Goal: Information Seeking & Learning: Learn about a topic

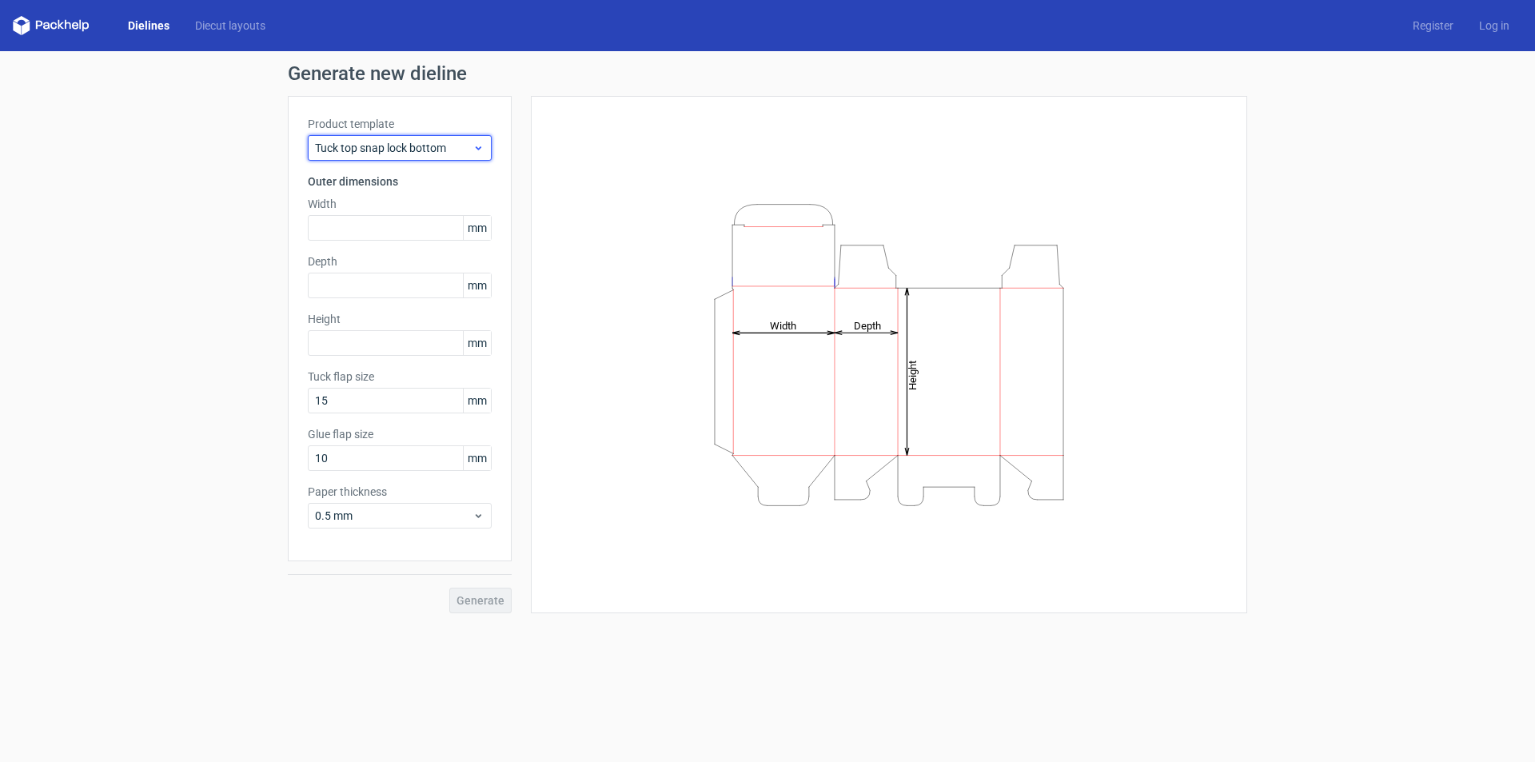
click at [468, 140] on span "Tuck top snap lock bottom" at bounding box center [393, 148] width 157 height 16
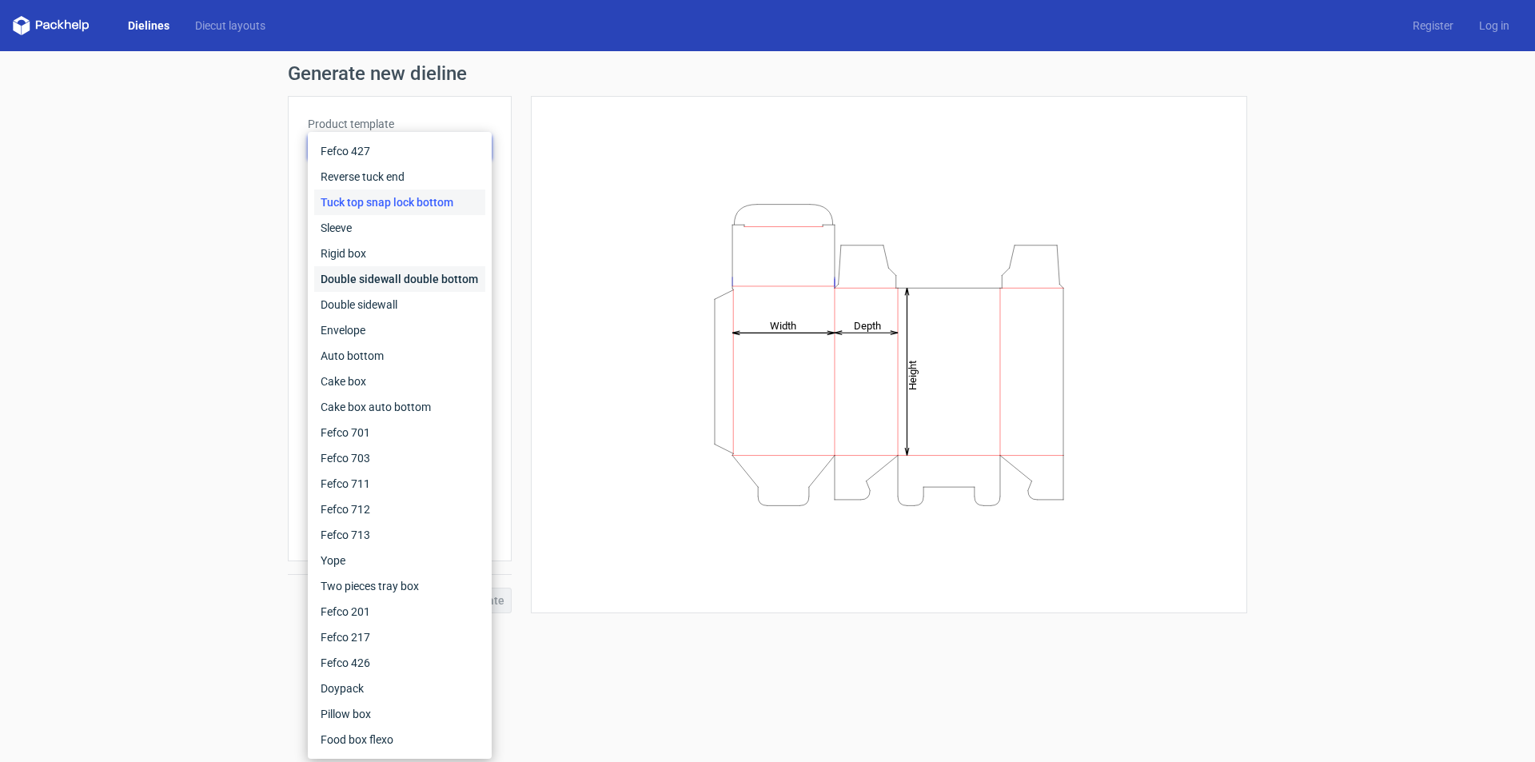
click at [408, 280] on div "Double sidewall double bottom" at bounding box center [399, 279] width 171 height 26
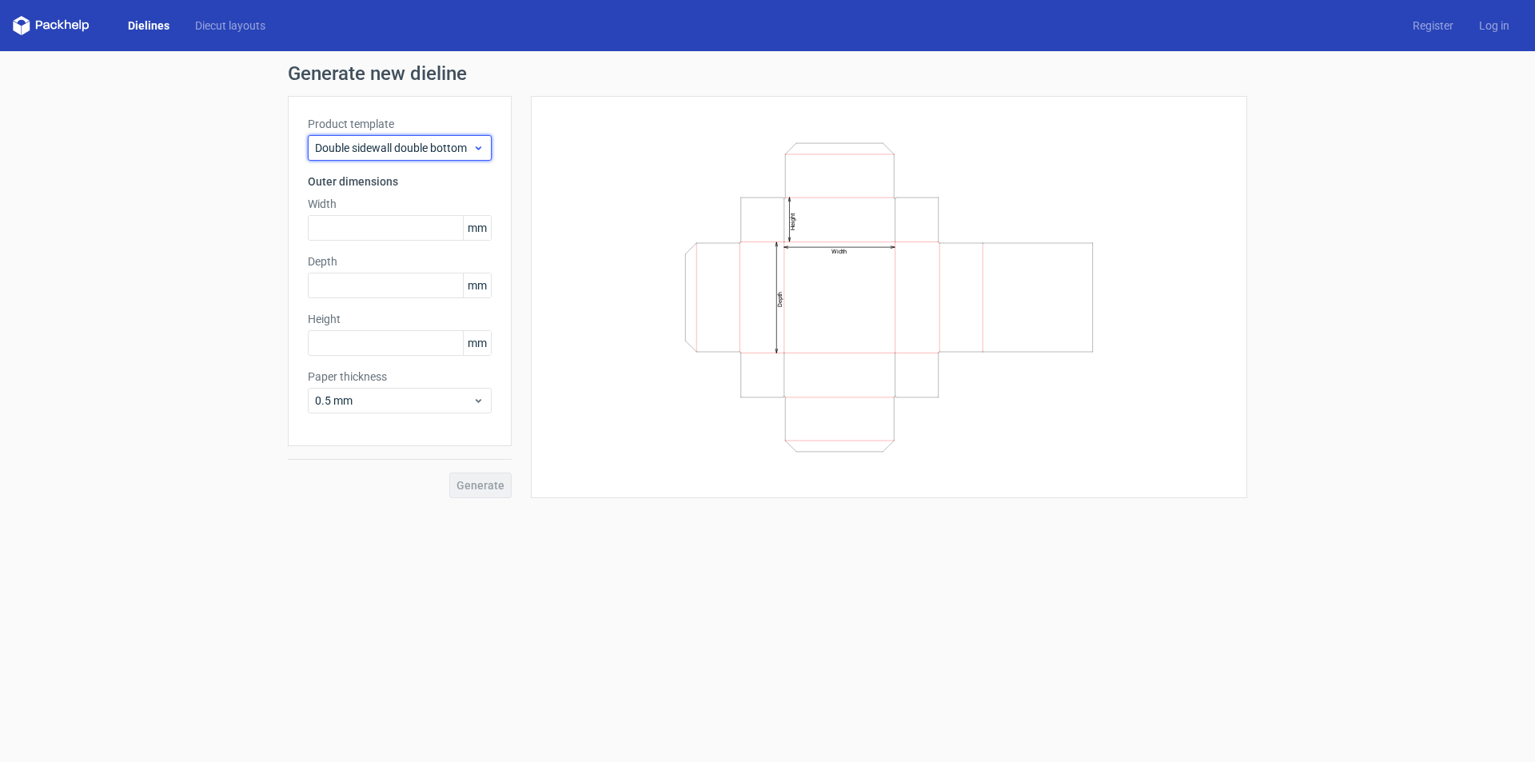
click at [438, 152] on span "Double sidewall double bottom" at bounding box center [393, 148] width 157 height 16
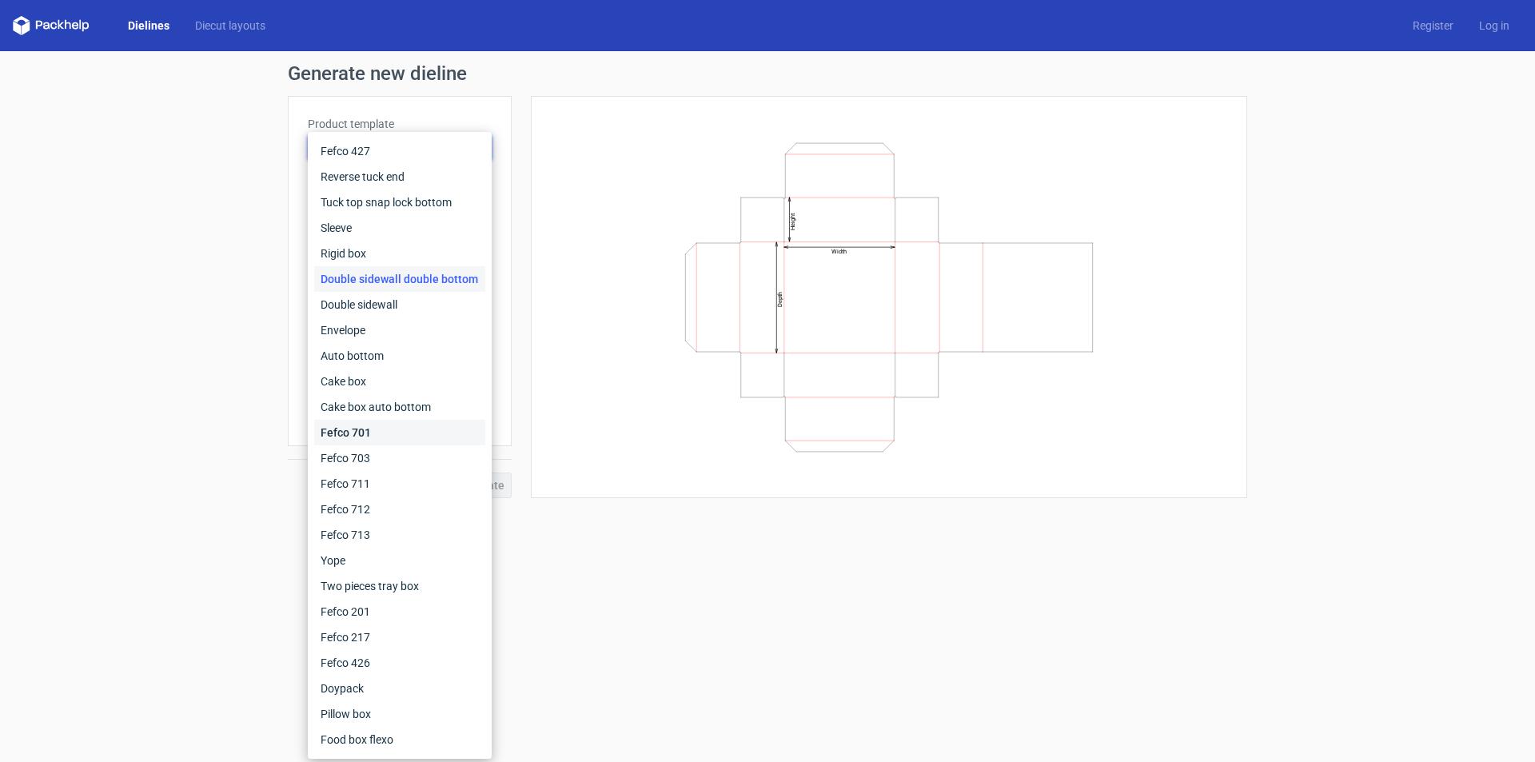
click at [372, 422] on div "Fefco 701" at bounding box center [399, 433] width 171 height 26
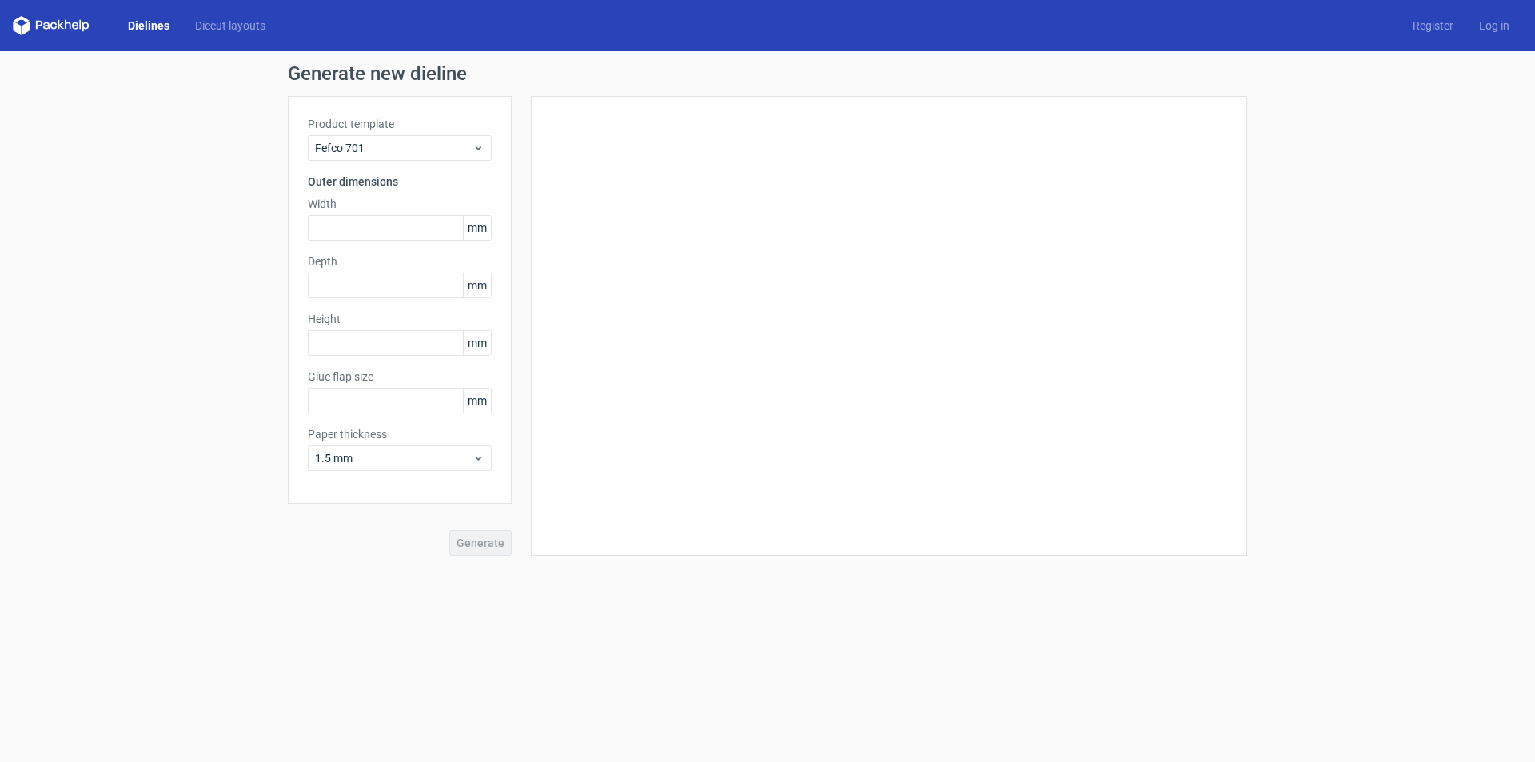
type input "25"
click at [436, 155] on span "Fefco 701" at bounding box center [393, 148] width 157 height 16
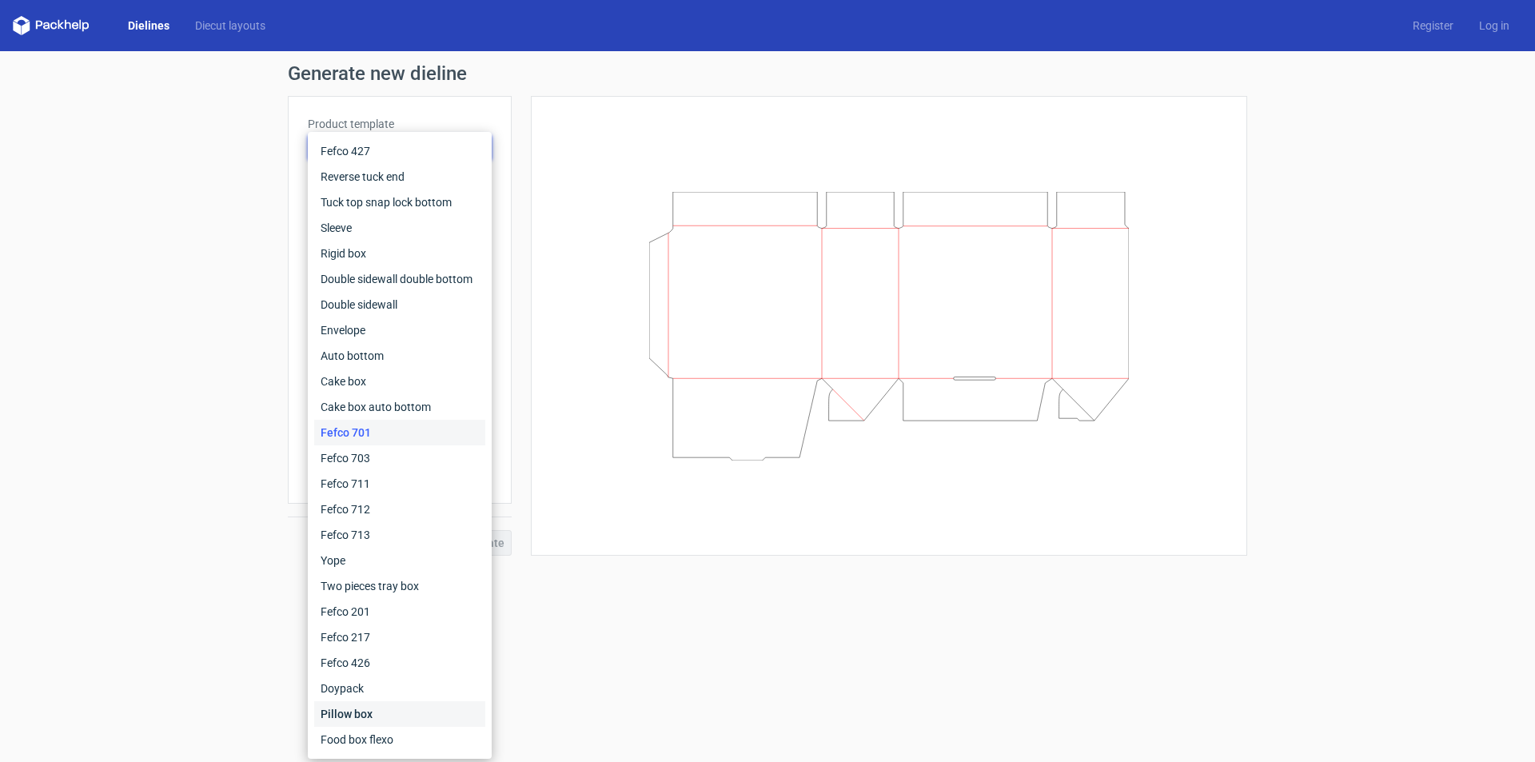
click at [384, 719] on div "Pillow box" at bounding box center [399, 714] width 171 height 26
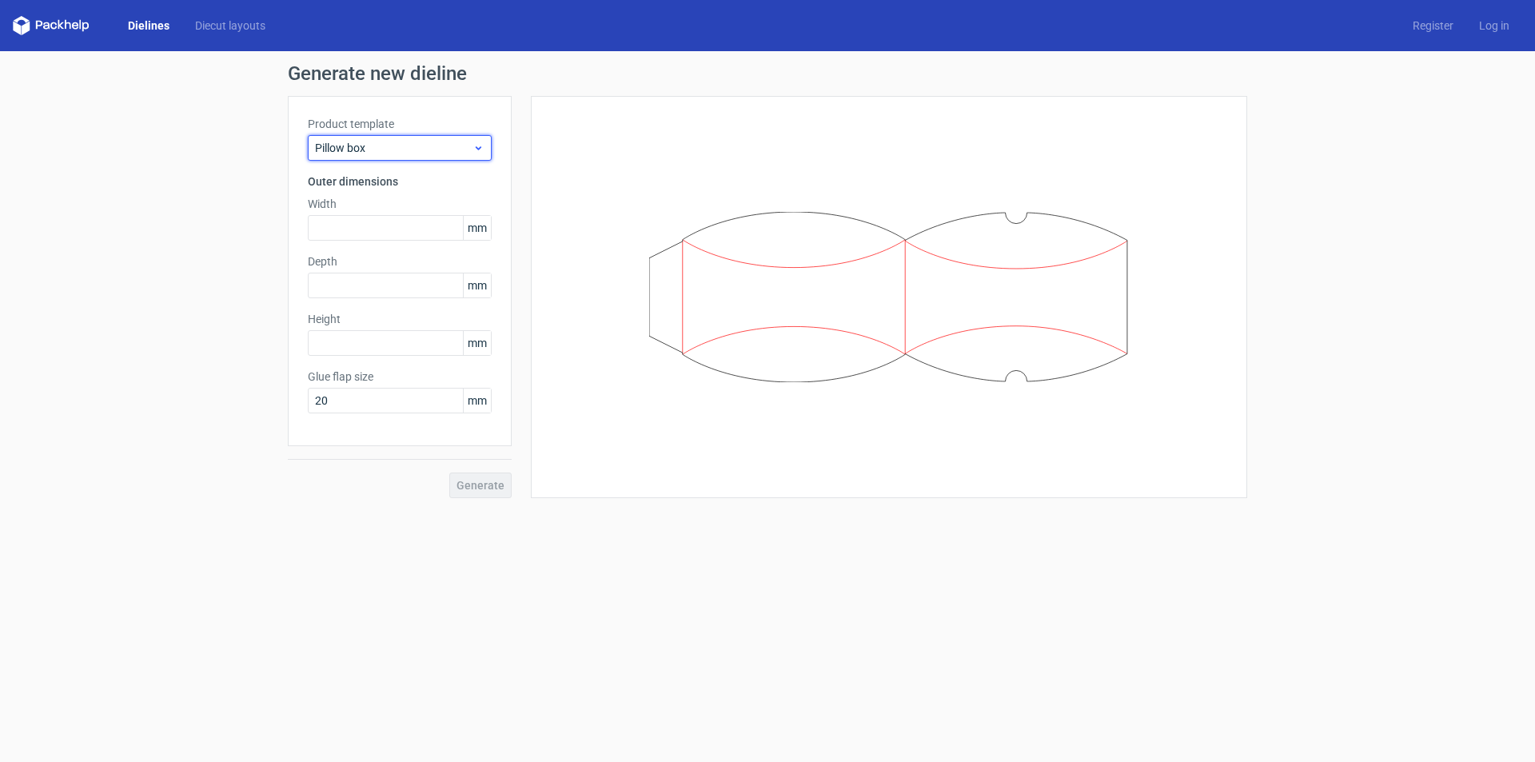
click at [456, 150] on span "Pillow box" at bounding box center [393, 148] width 157 height 16
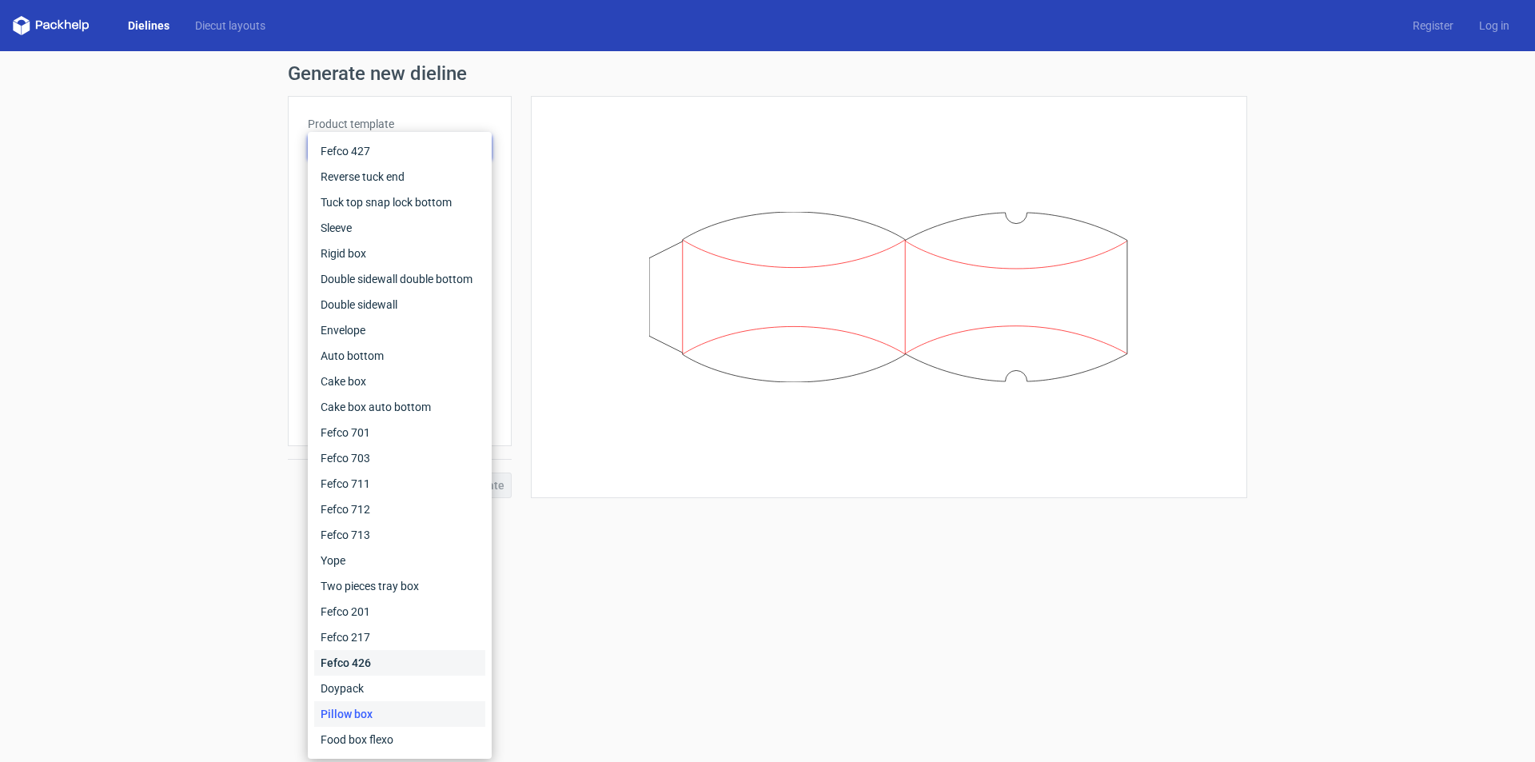
click at [362, 667] on div "Fefco 426" at bounding box center [399, 663] width 171 height 26
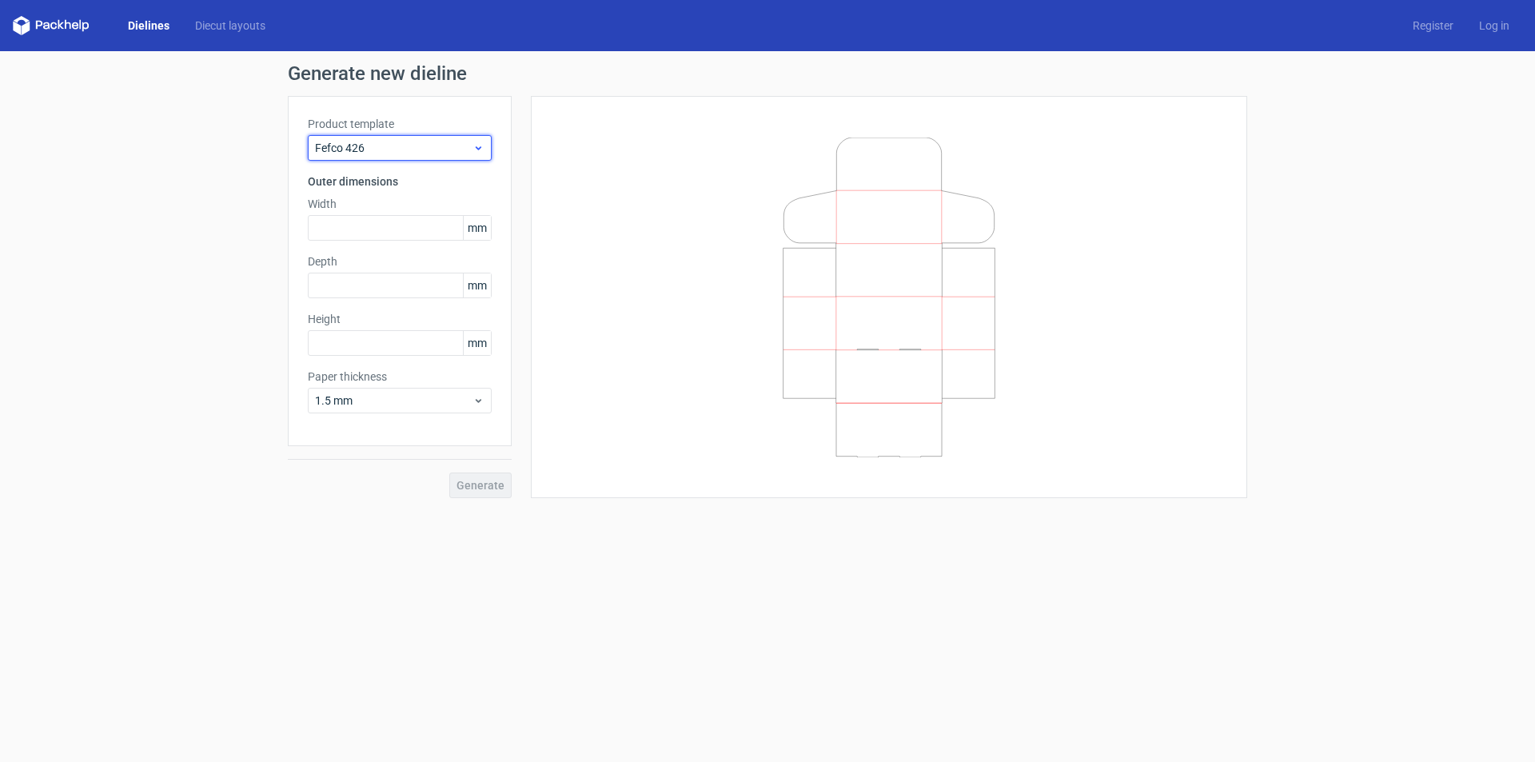
click at [447, 150] on span "Fefco 426" at bounding box center [393, 148] width 157 height 16
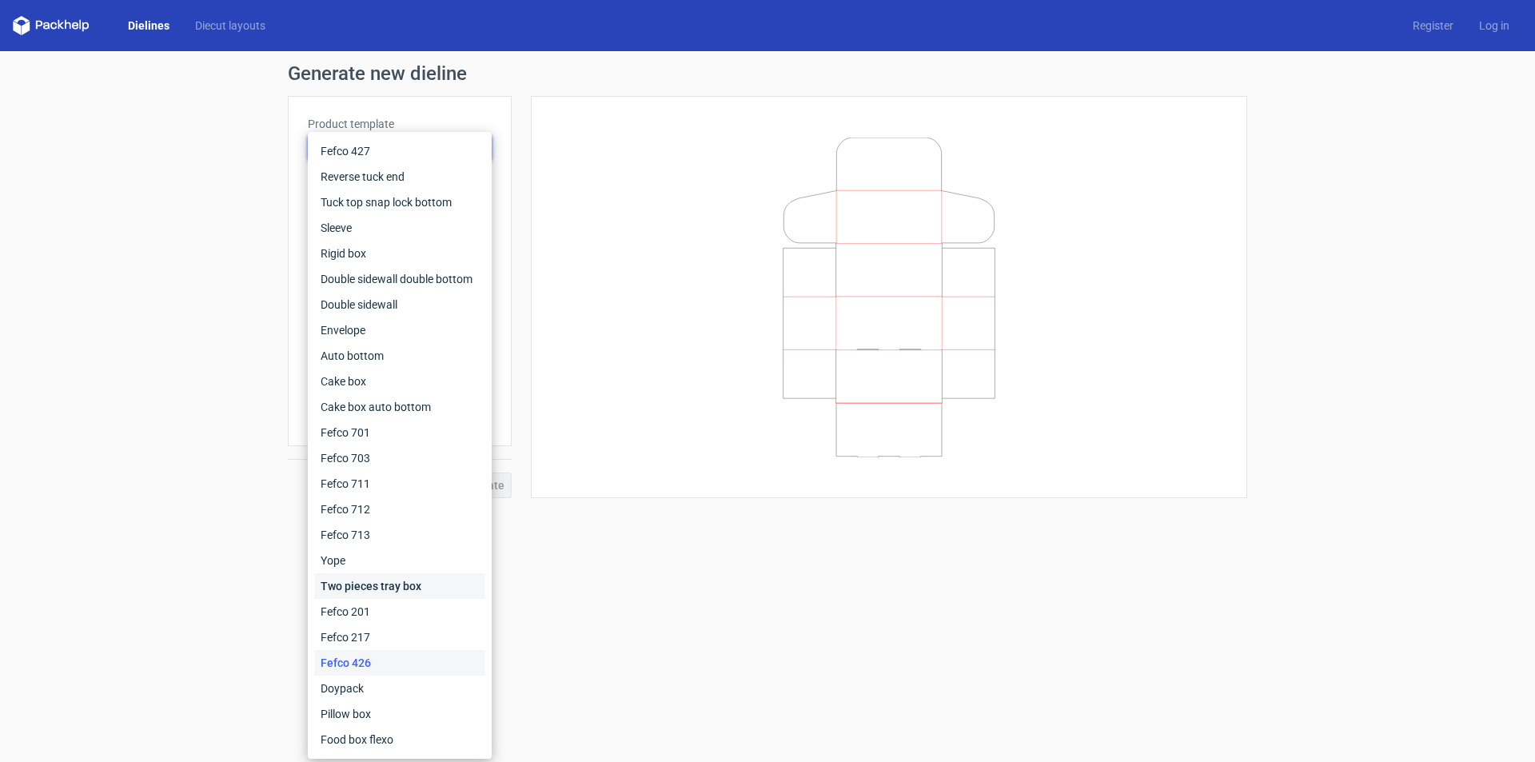
click at [391, 584] on div "Two pieces tray box" at bounding box center [399, 586] width 171 height 26
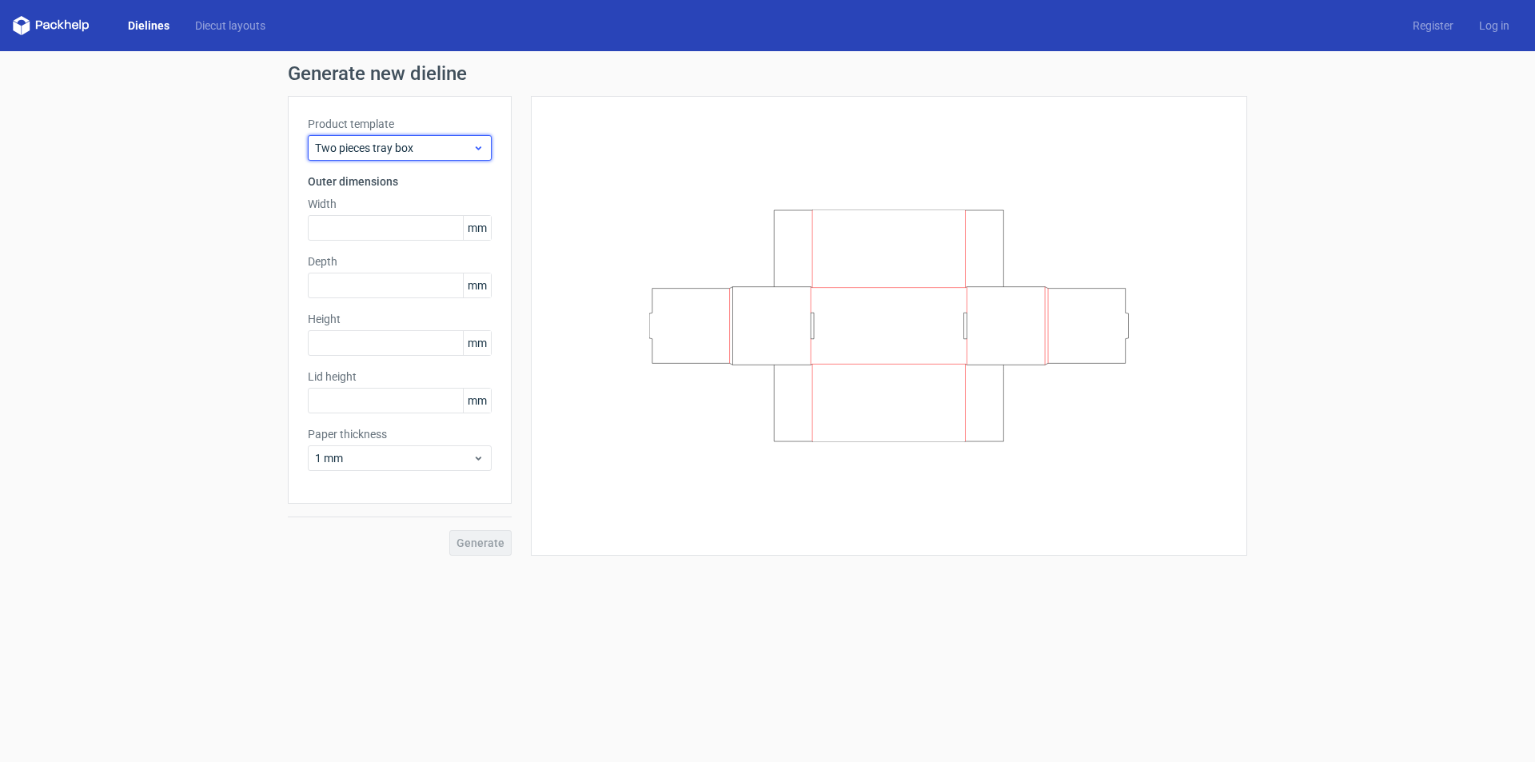
click at [452, 148] on span "Two pieces tray box" at bounding box center [393, 148] width 157 height 16
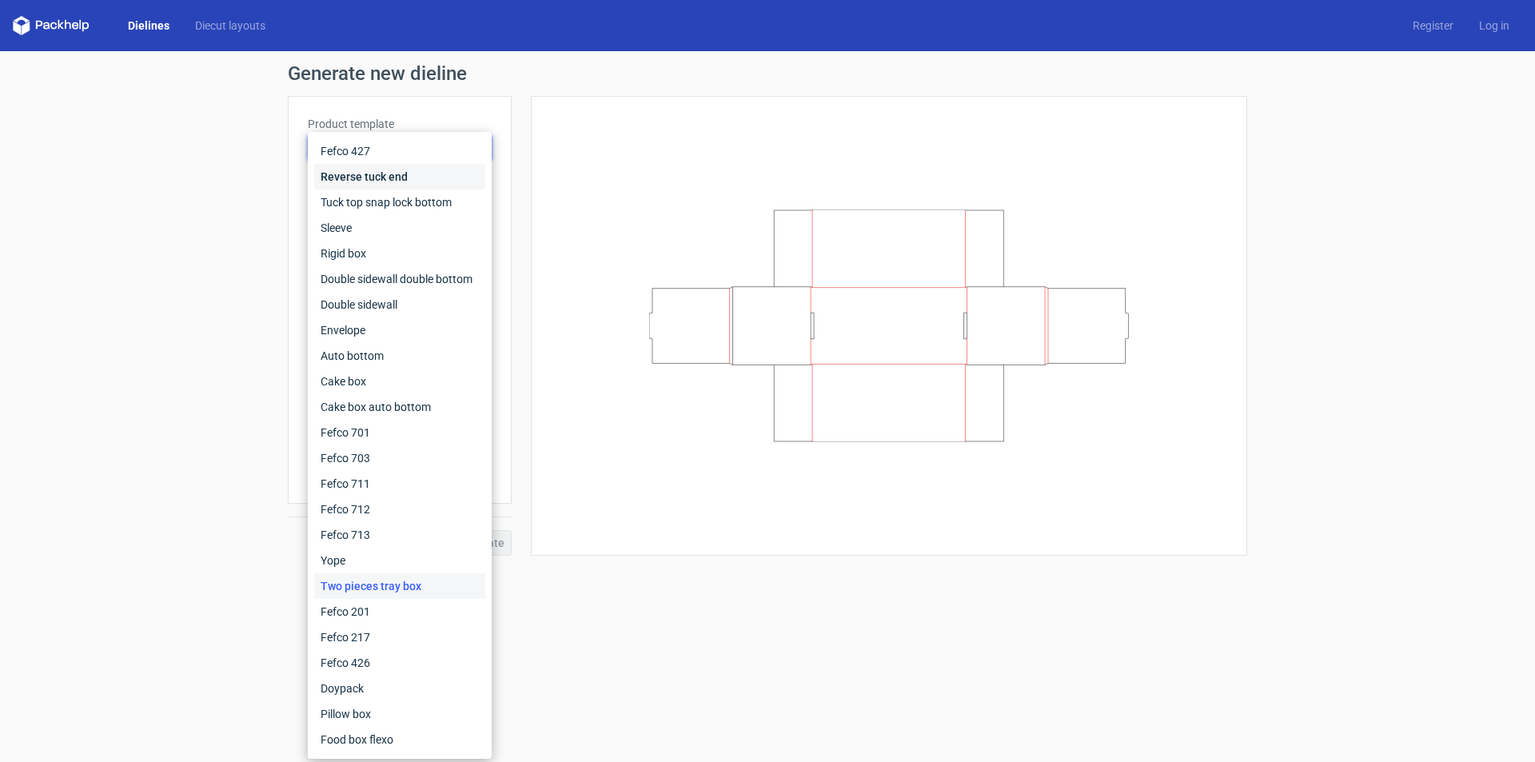
click at [370, 180] on div "Reverse tuck end" at bounding box center [399, 177] width 171 height 26
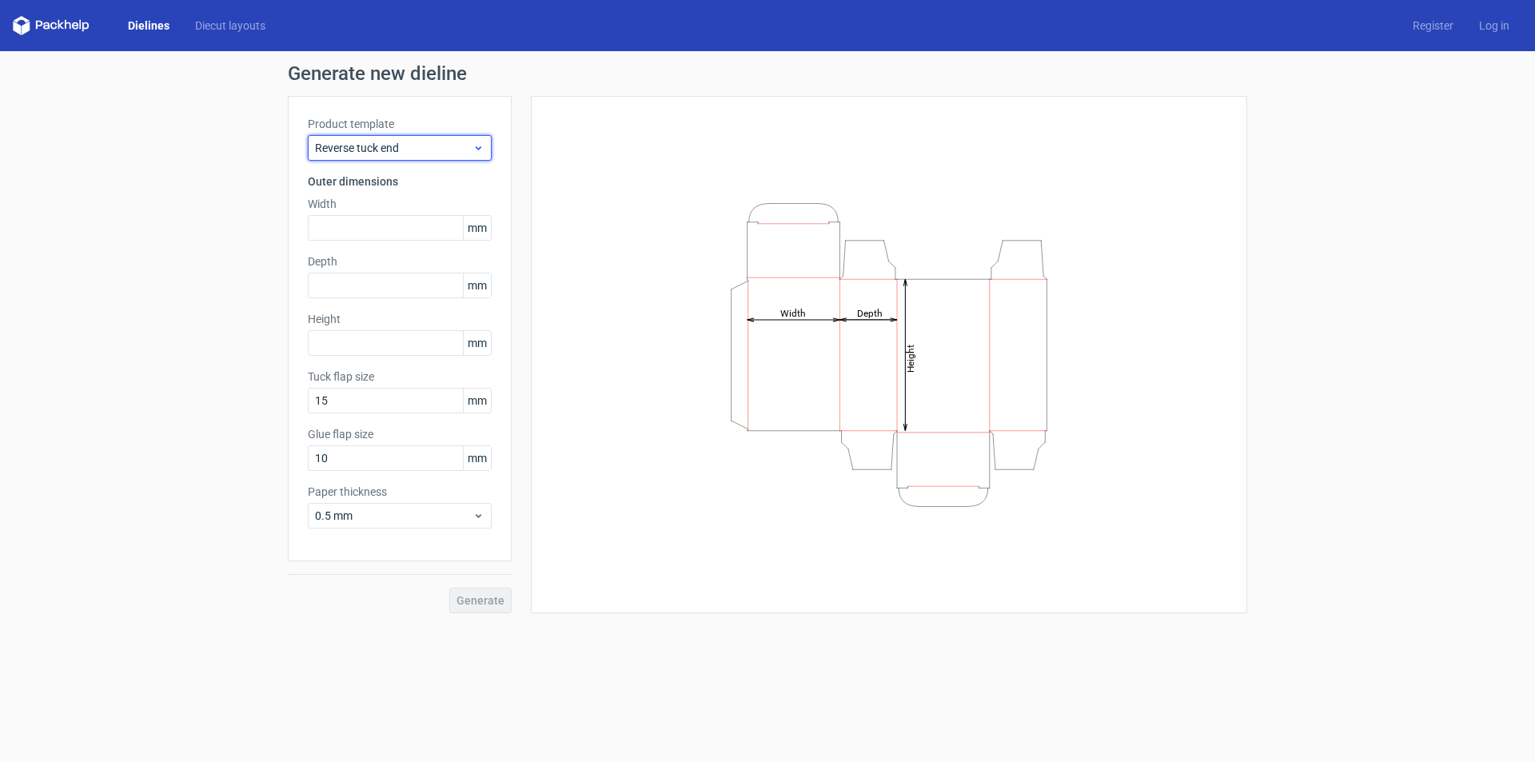
click at [408, 150] on span "Reverse tuck end" at bounding box center [393, 148] width 157 height 16
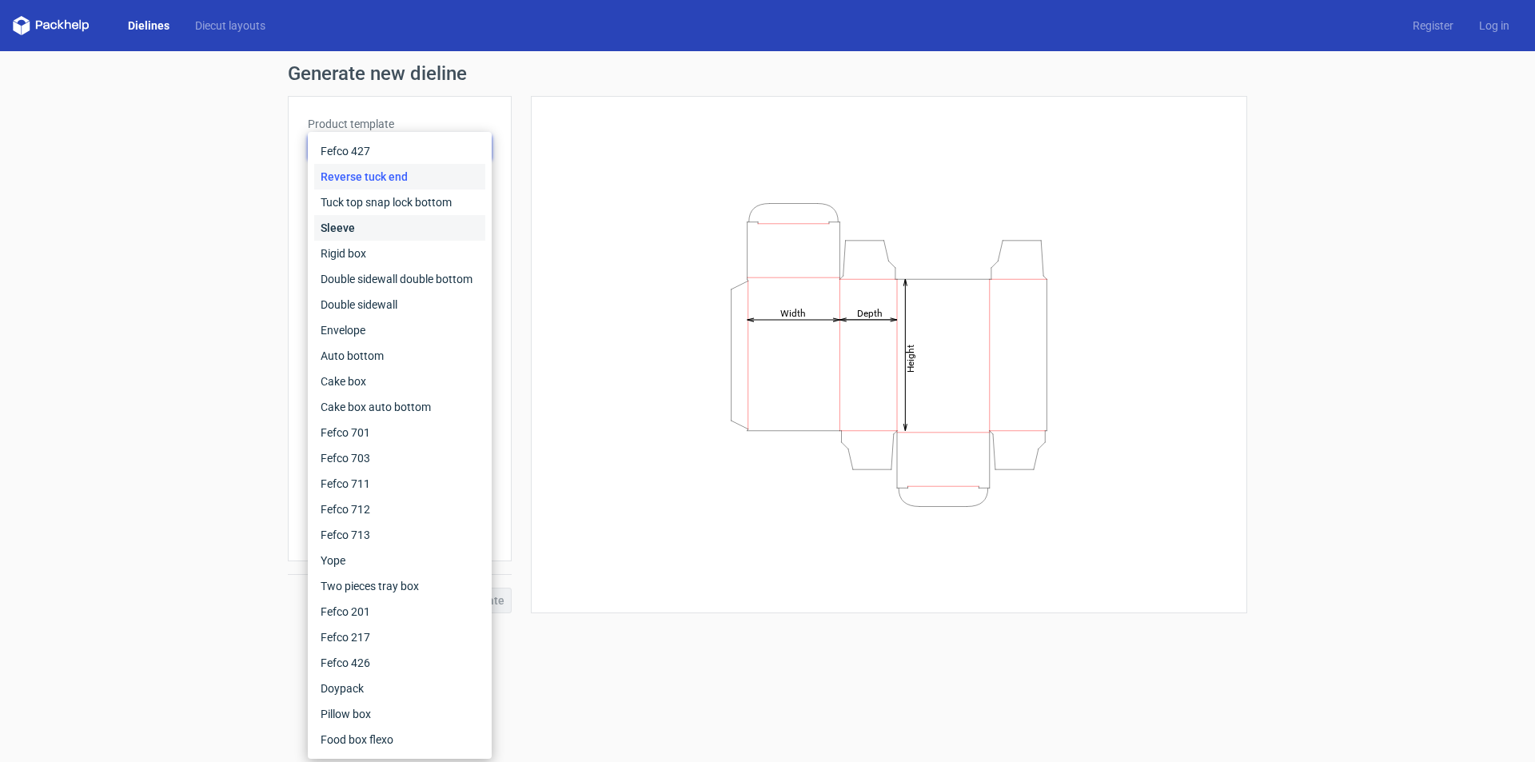
click at [375, 227] on div "Sleeve" at bounding box center [399, 228] width 171 height 26
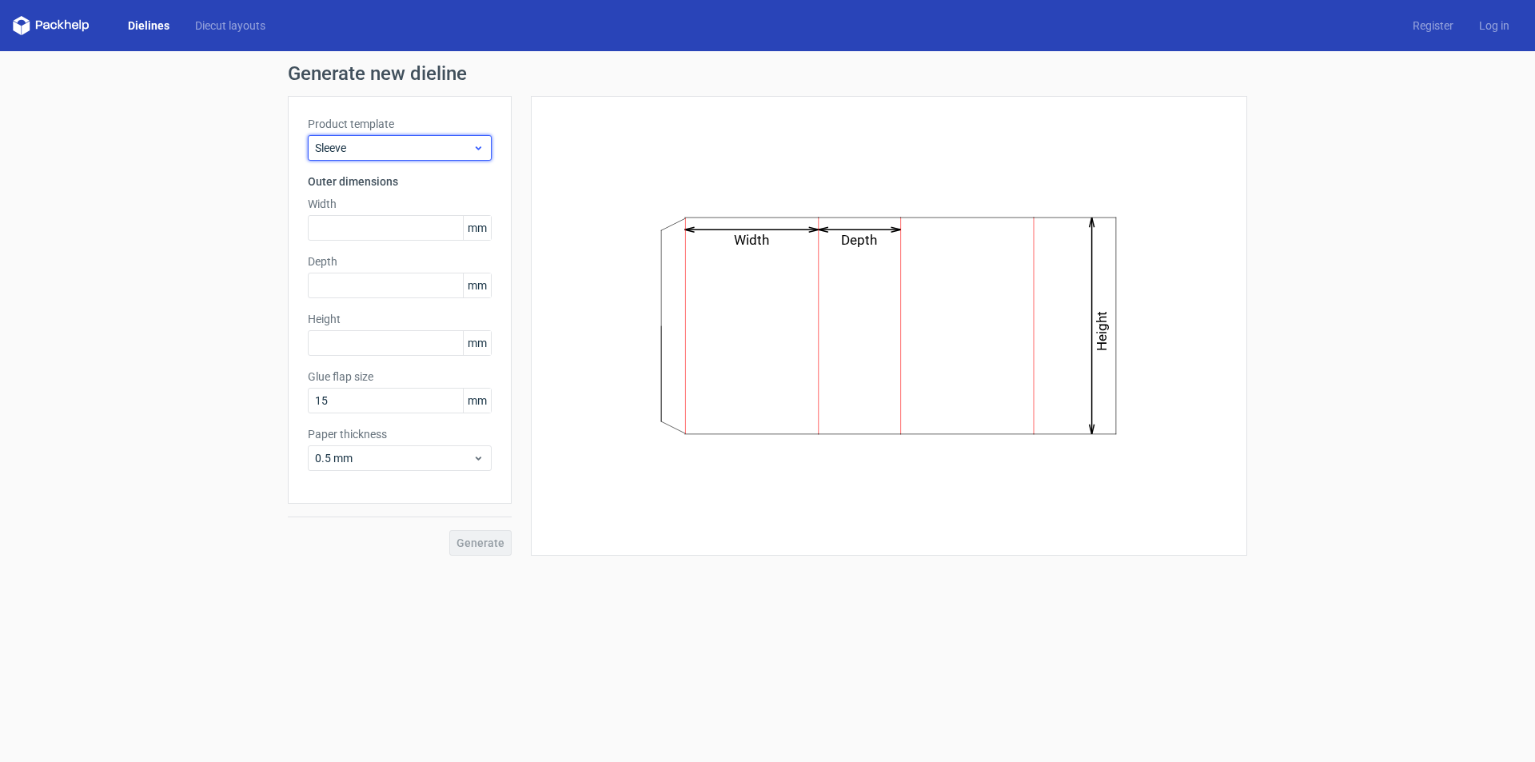
click at [428, 143] on span "Sleeve" at bounding box center [393, 148] width 157 height 16
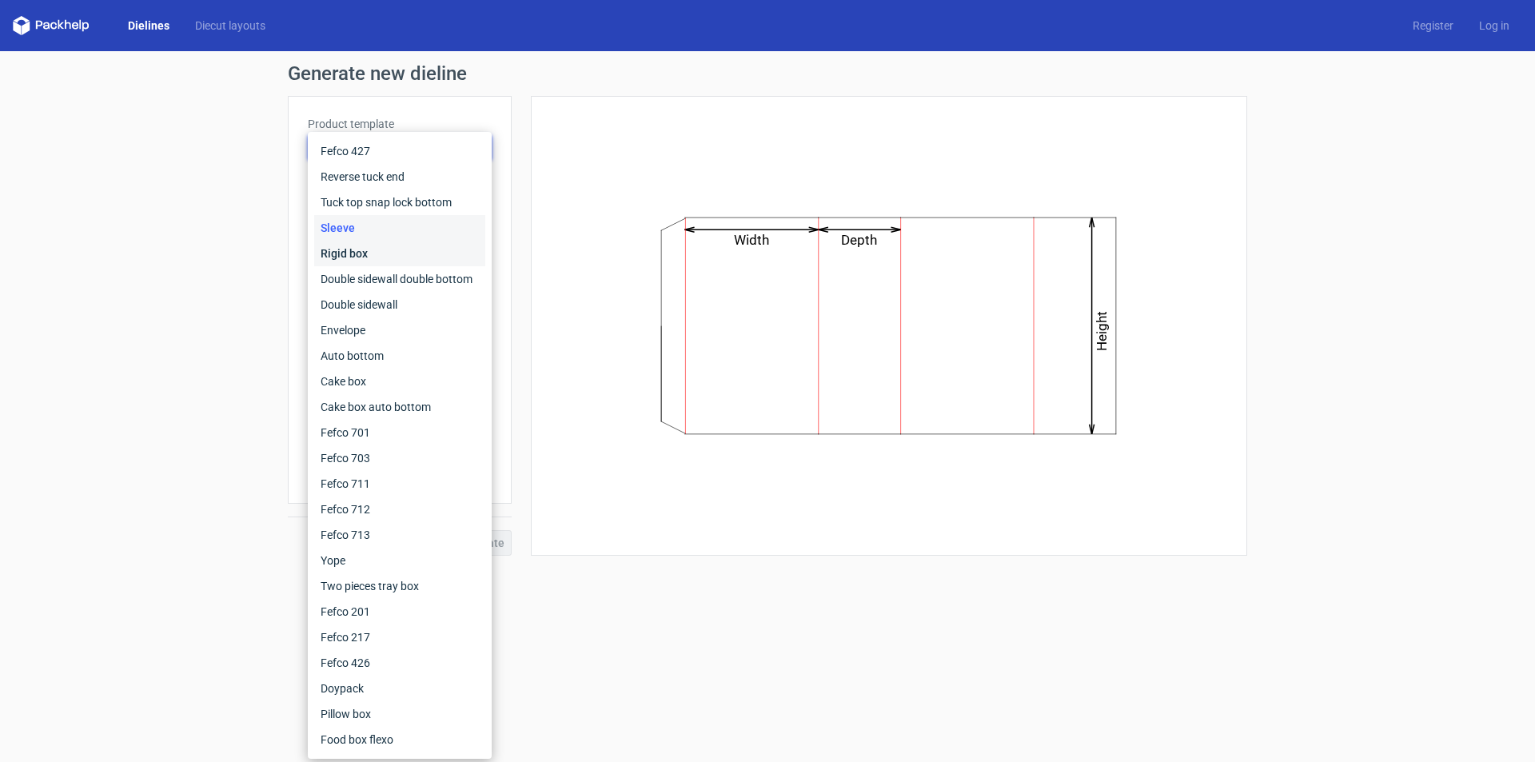
click at [362, 252] on div "Rigid box" at bounding box center [399, 254] width 171 height 26
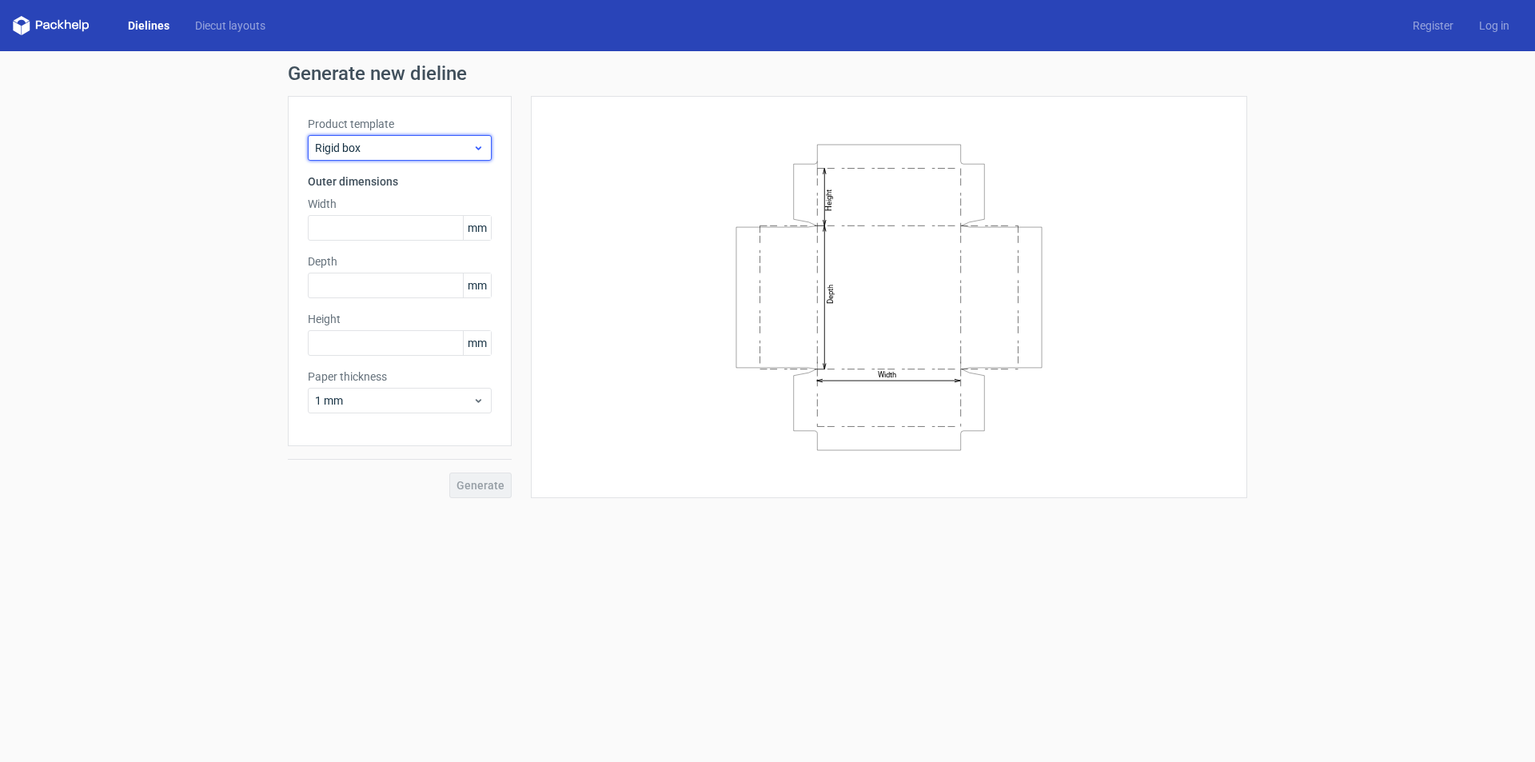
click at [435, 141] on span "Rigid box" at bounding box center [393, 148] width 157 height 16
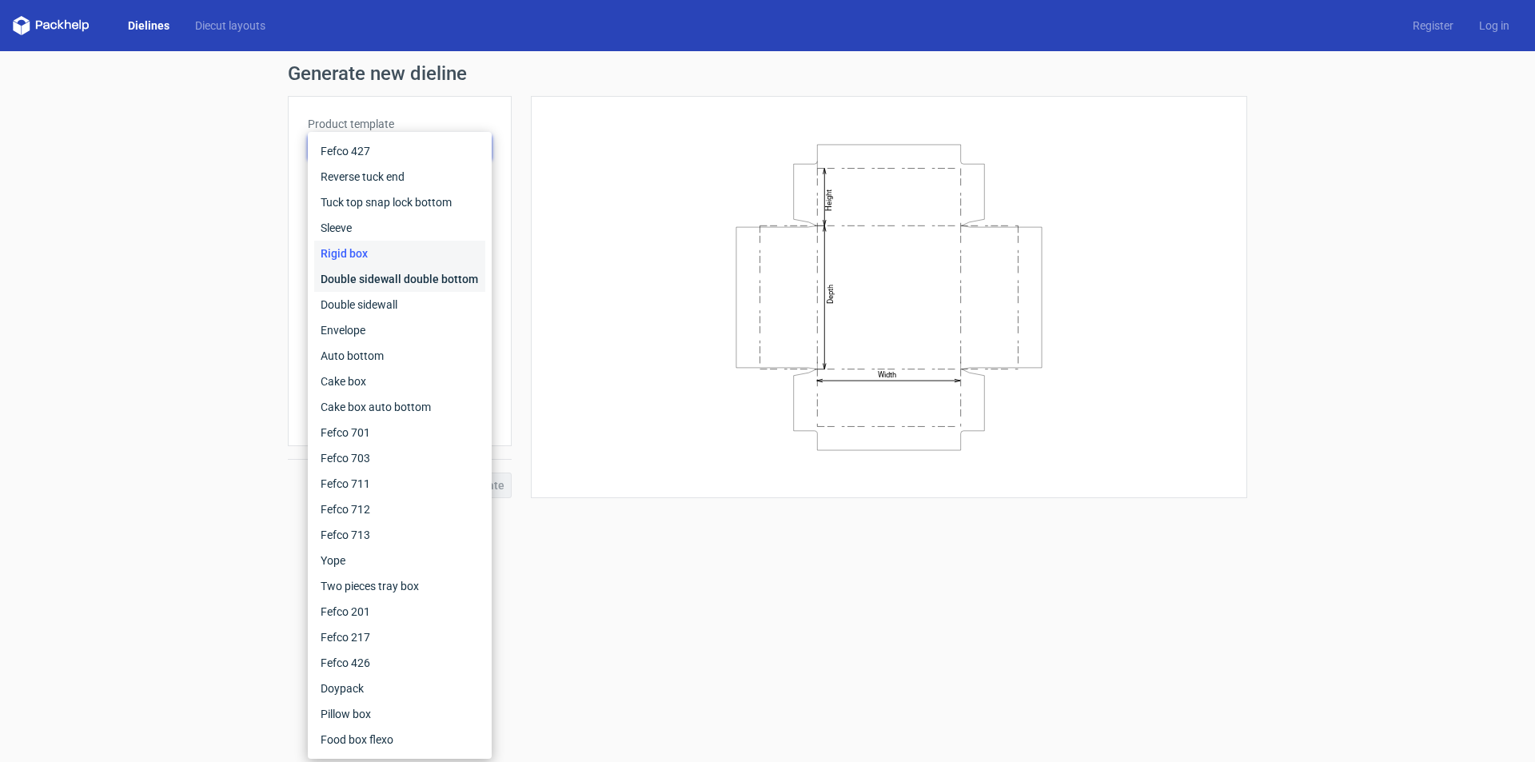
drag, startPoint x: 360, startPoint y: 277, endPoint x: 386, endPoint y: 243, distance: 43.3
click at [361, 277] on div "Double sidewall double bottom" at bounding box center [399, 279] width 171 height 26
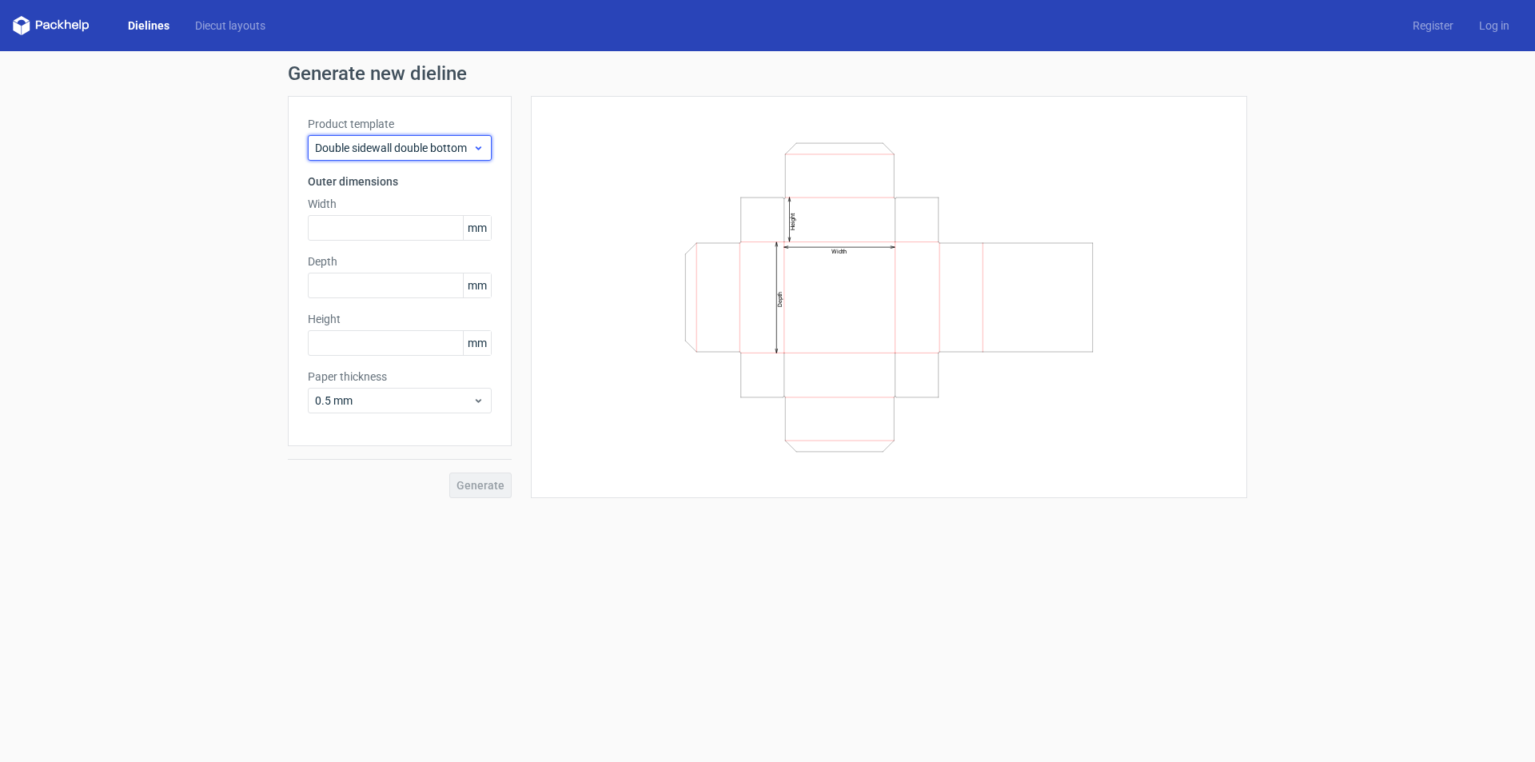
click at [443, 145] on span "Double sidewall double bottom" at bounding box center [393, 148] width 157 height 16
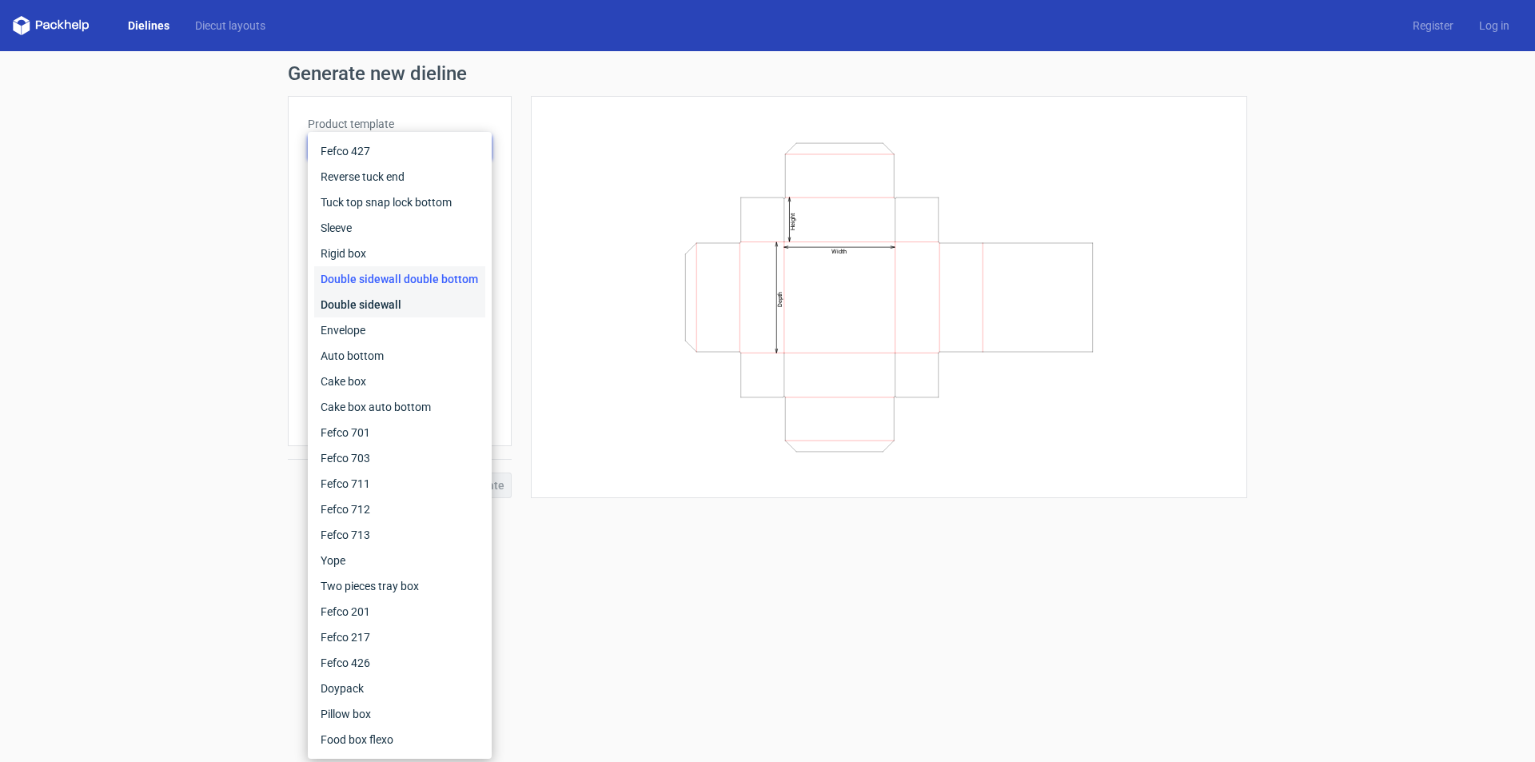
click at [359, 307] on div "Double sidewall" at bounding box center [399, 305] width 171 height 26
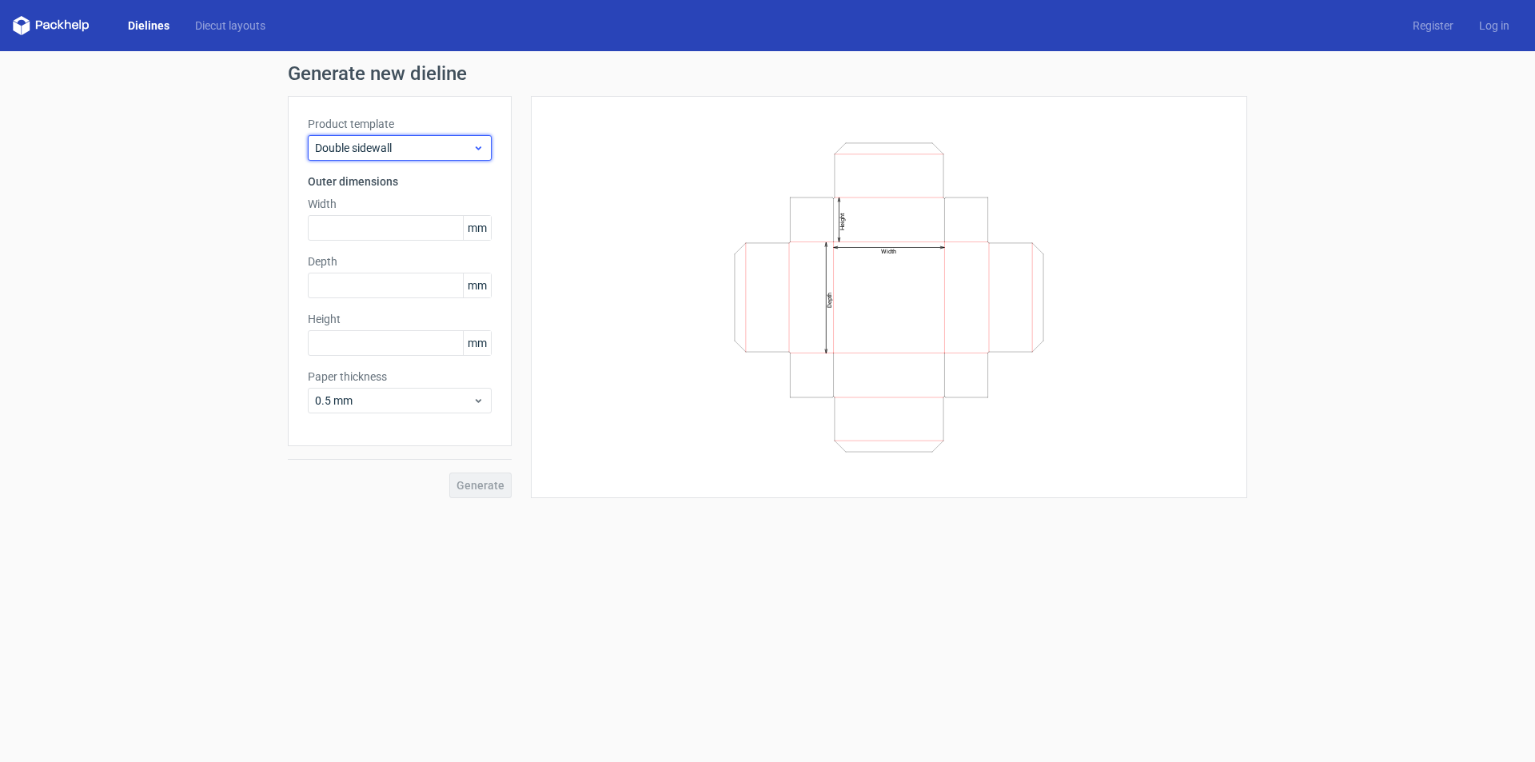
click at [440, 137] on div "Double sidewall" at bounding box center [400, 148] width 184 height 26
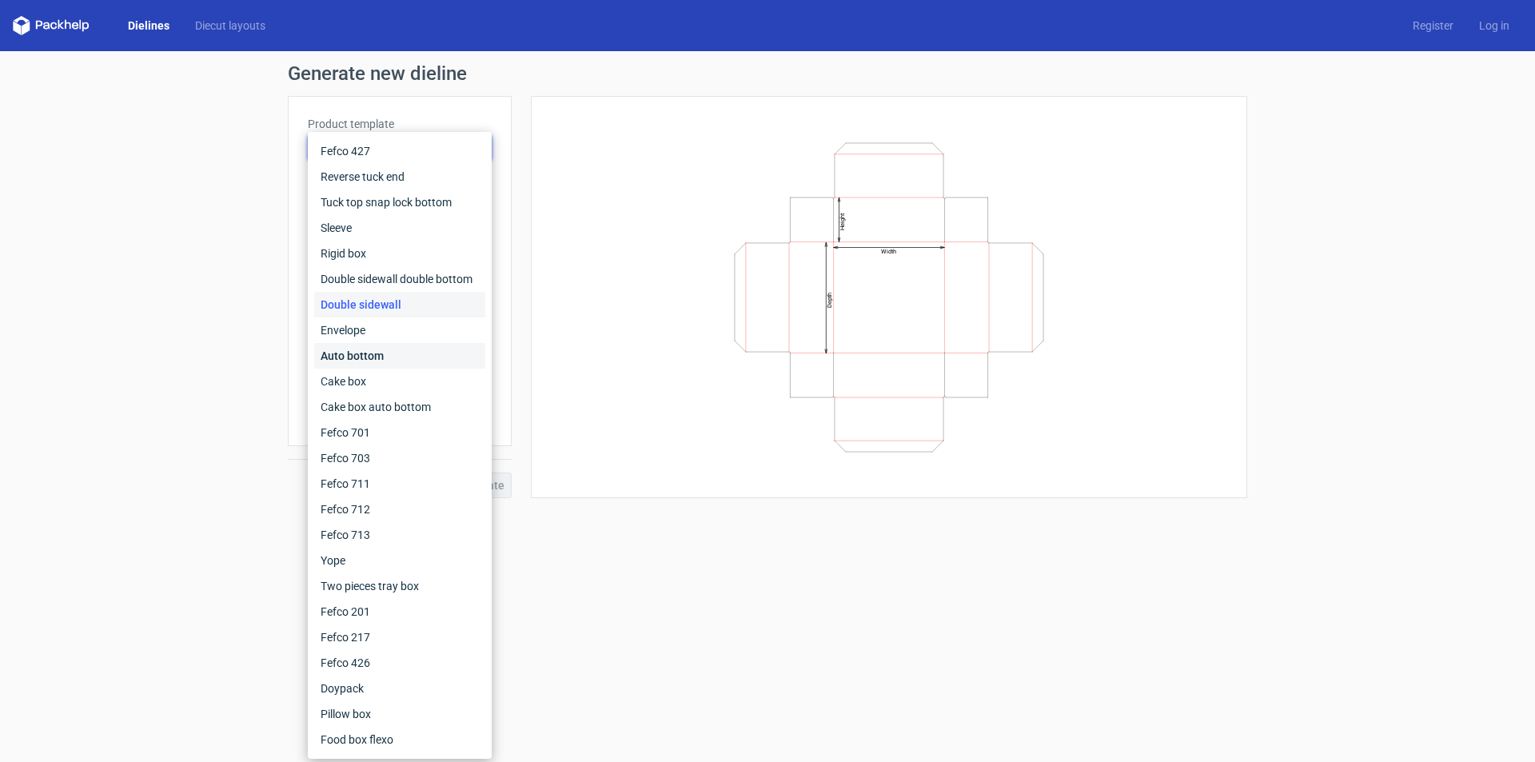
click at [372, 352] on div "Auto bottom" at bounding box center [399, 356] width 171 height 26
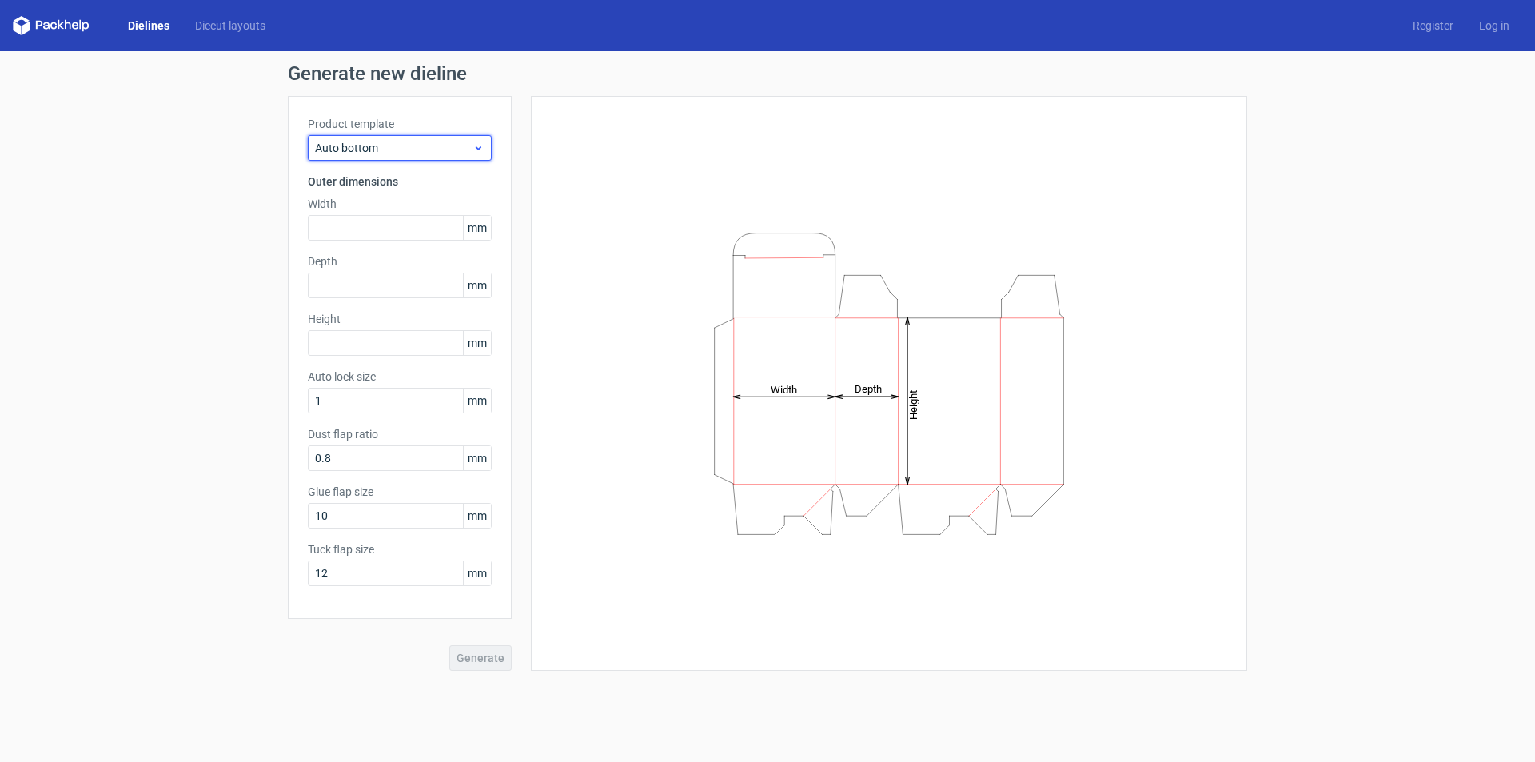
click at [441, 151] on span "Auto bottom" at bounding box center [393, 148] width 157 height 16
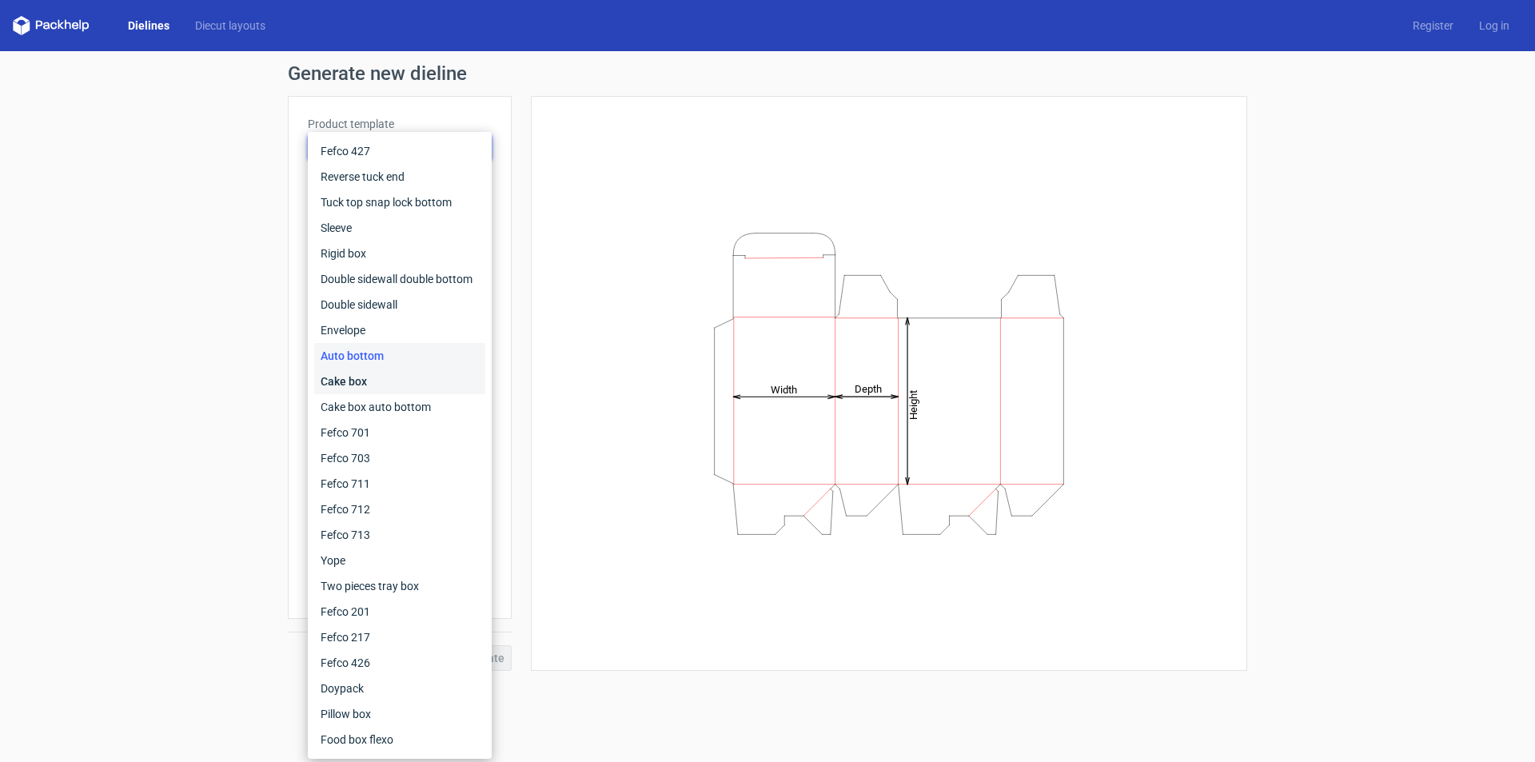
click at [380, 388] on div "Cake box" at bounding box center [399, 381] width 171 height 26
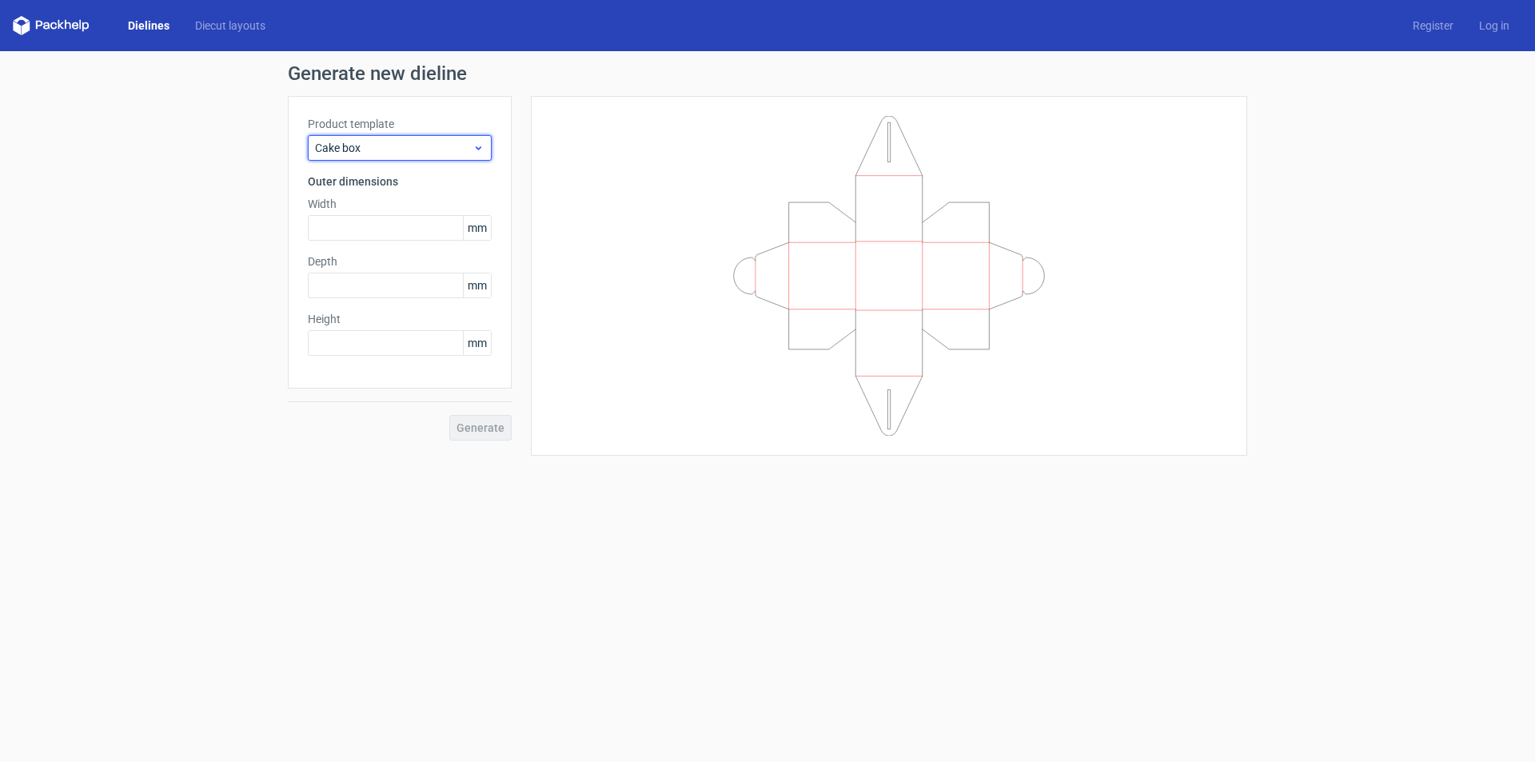
click at [461, 150] on span "Cake box" at bounding box center [393, 148] width 157 height 16
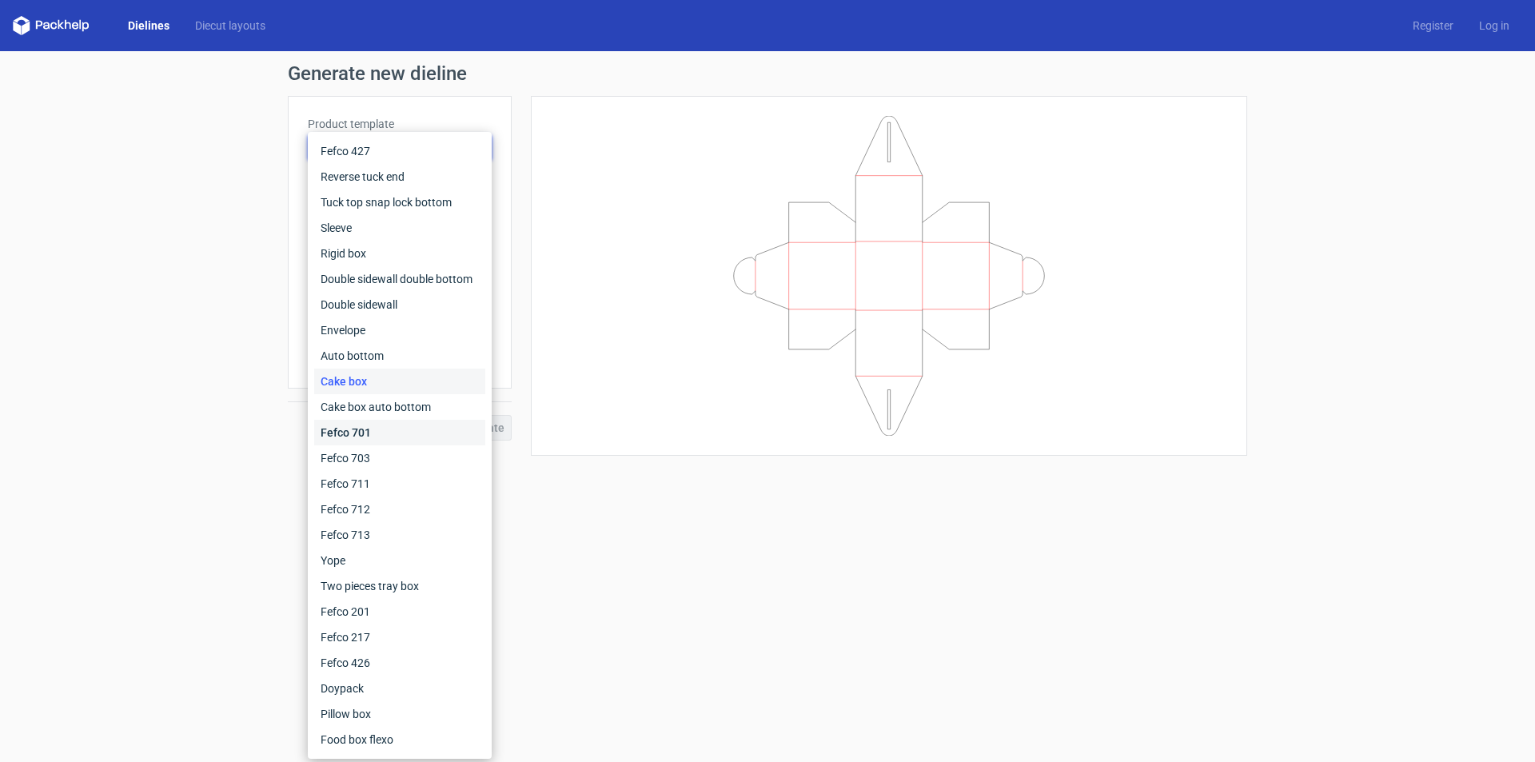
click at [370, 437] on div "Fefco 701" at bounding box center [399, 433] width 171 height 26
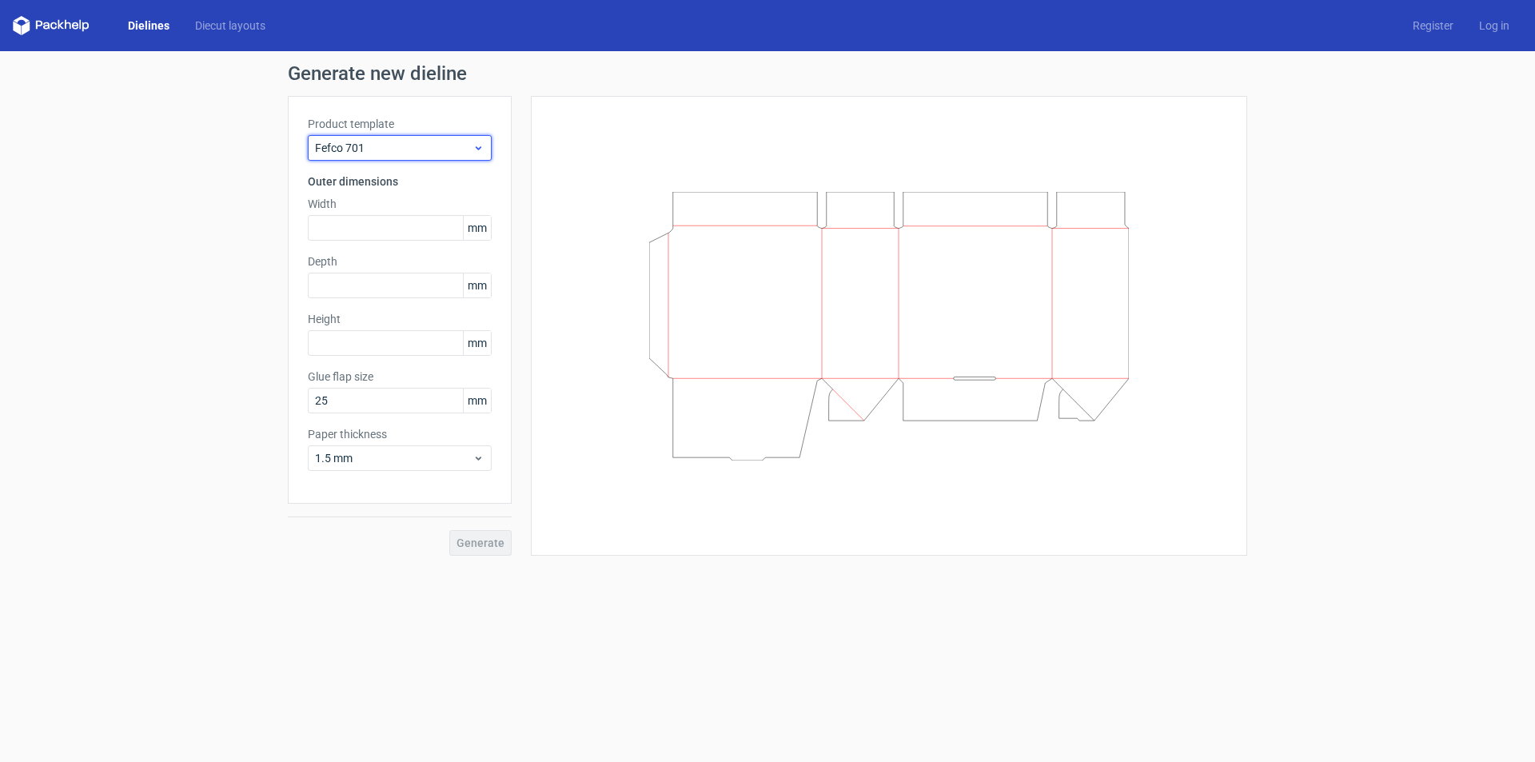
click at [436, 149] on span "Fefco 701" at bounding box center [393, 148] width 157 height 16
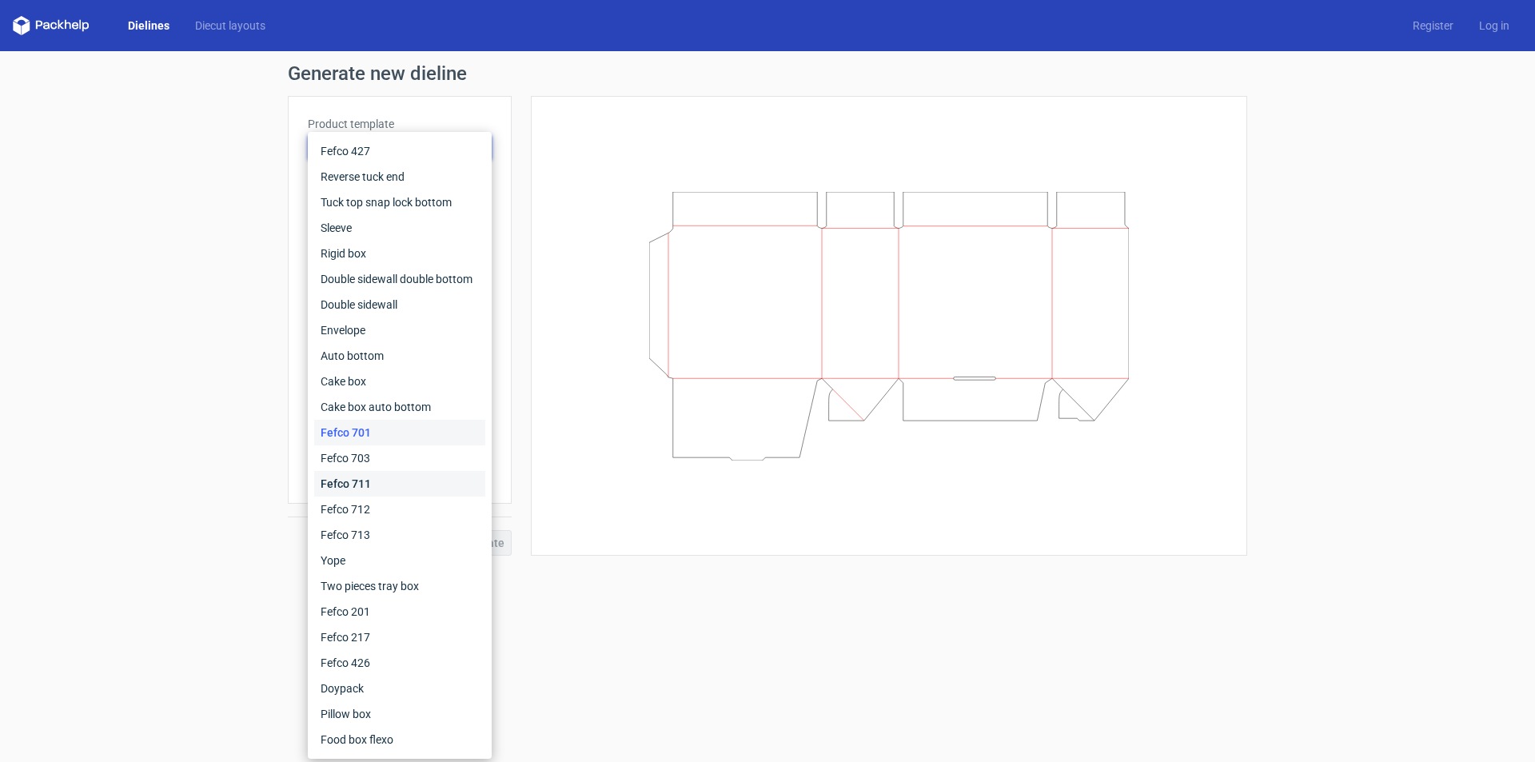
click at [380, 496] on div "Fefco 711" at bounding box center [399, 484] width 171 height 26
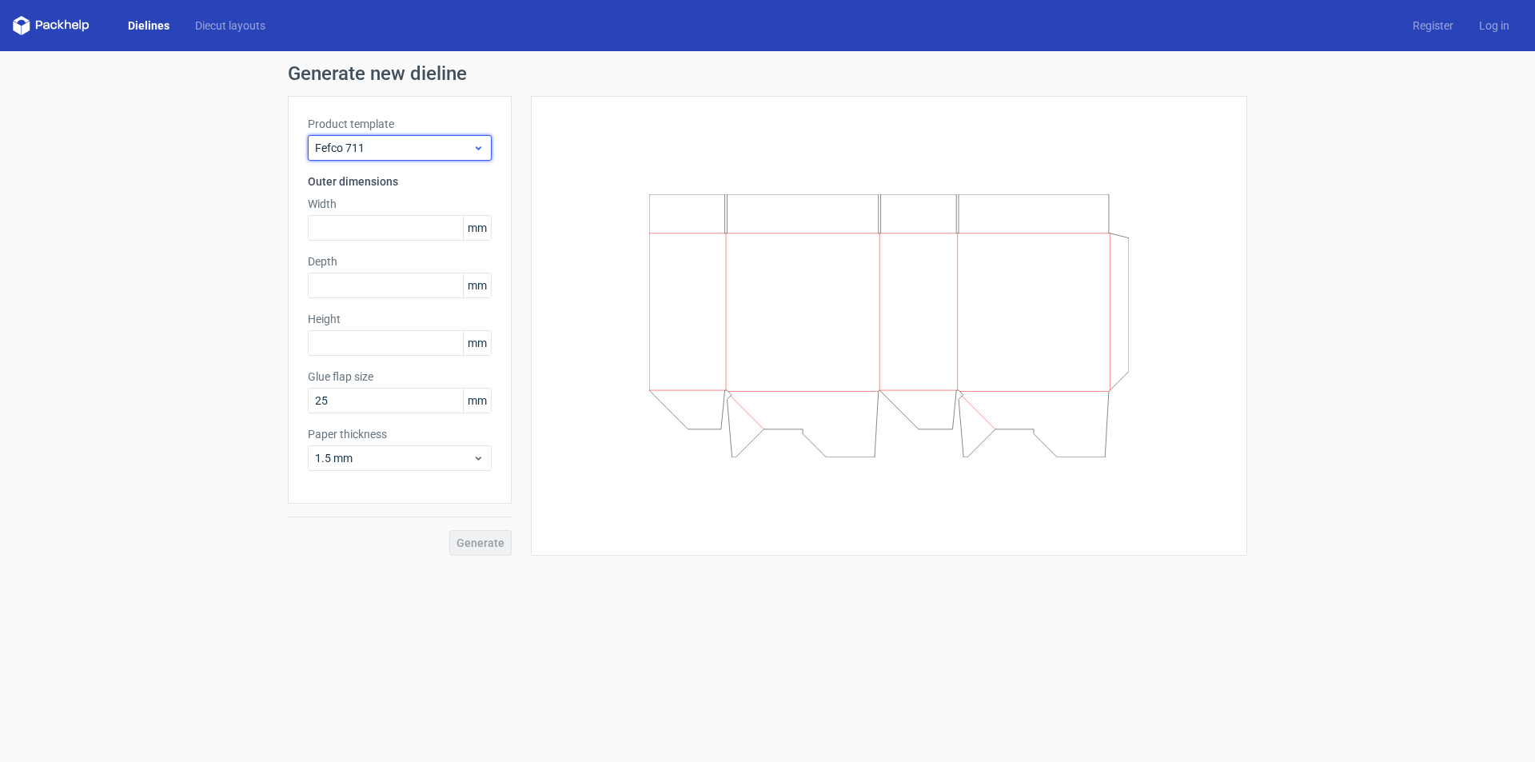
click at [453, 157] on div "Fefco 711" at bounding box center [400, 148] width 184 height 26
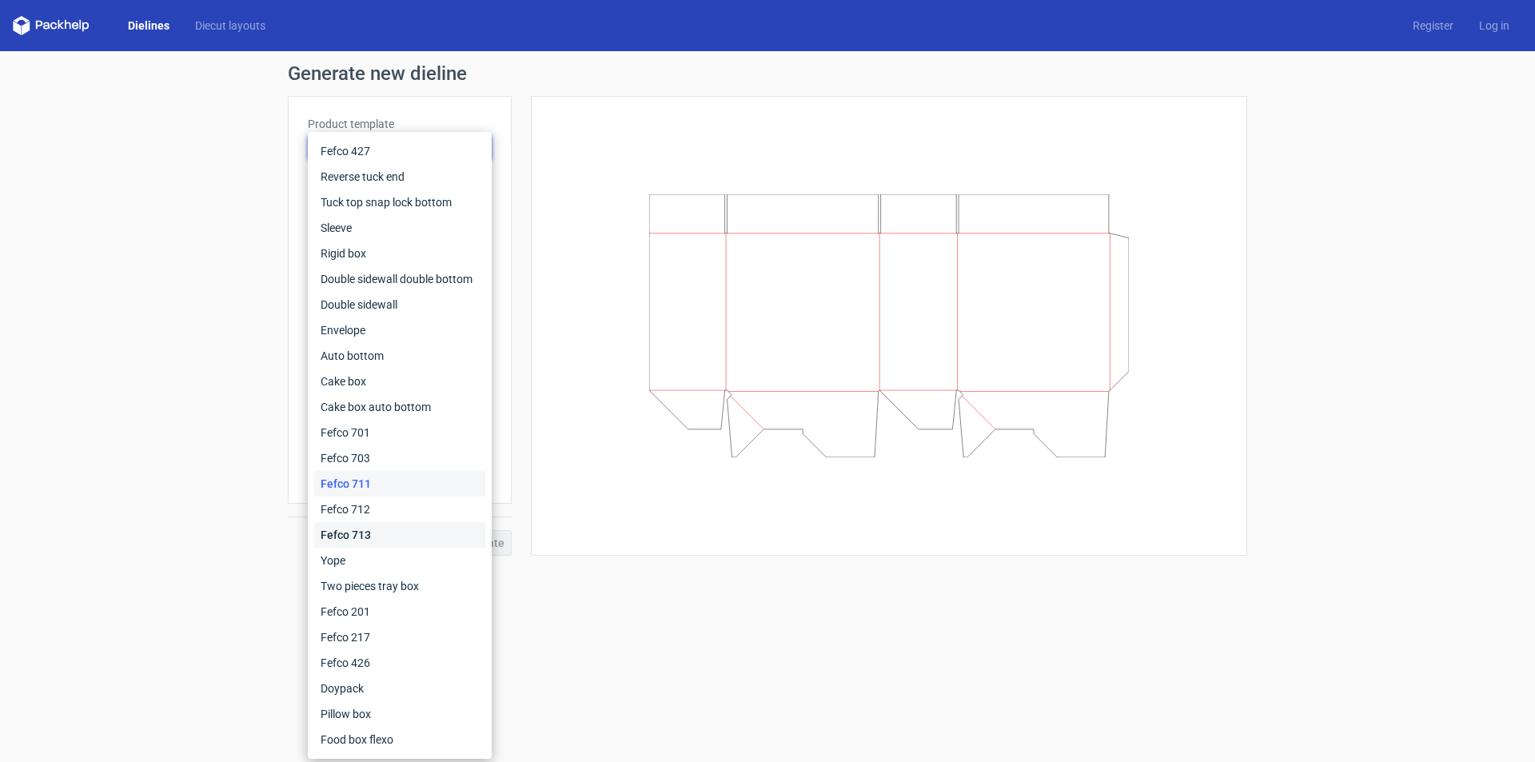
click at [384, 533] on div "Fefco 713" at bounding box center [399, 535] width 171 height 26
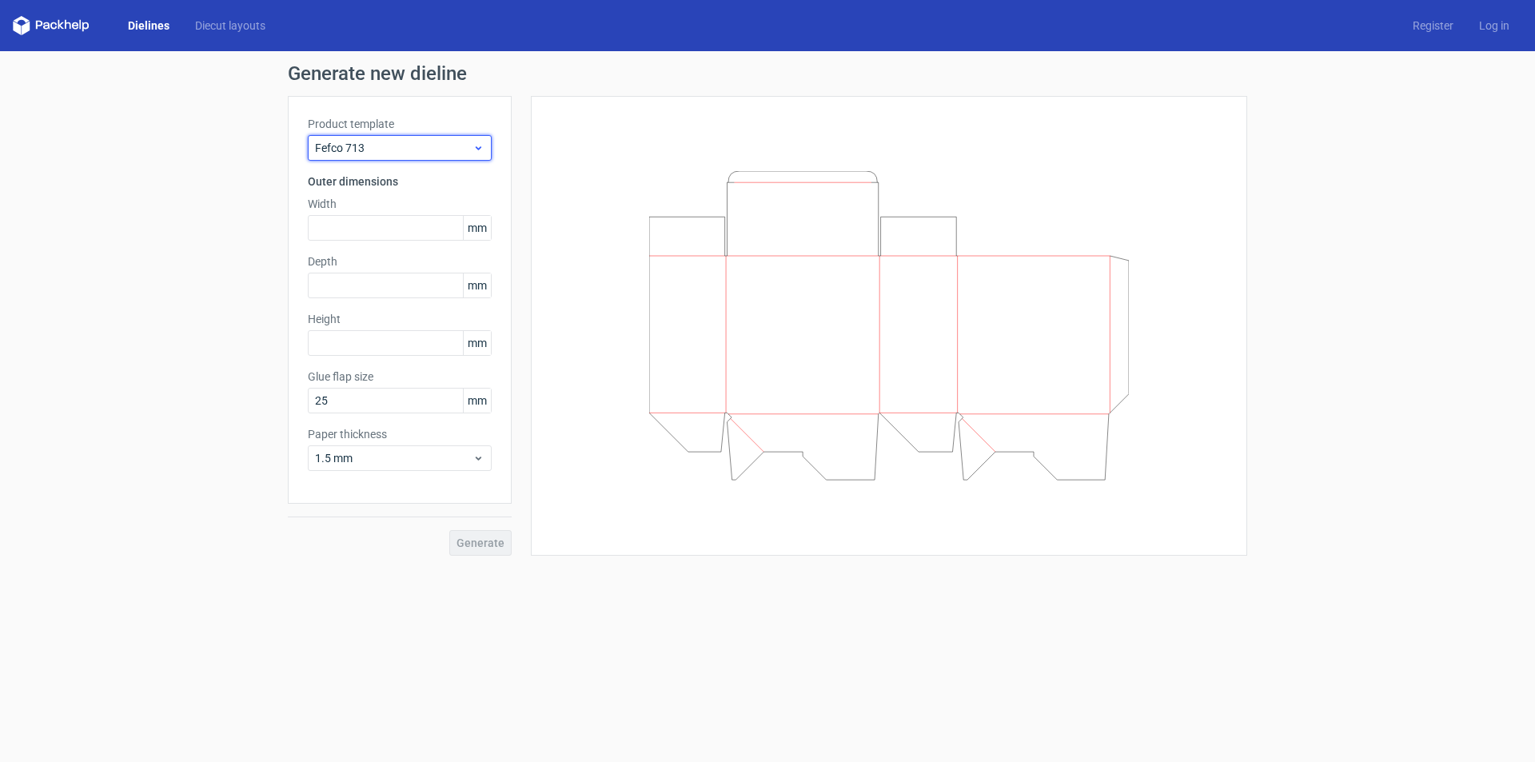
click at [460, 153] on span "Fefco 713" at bounding box center [393, 148] width 157 height 16
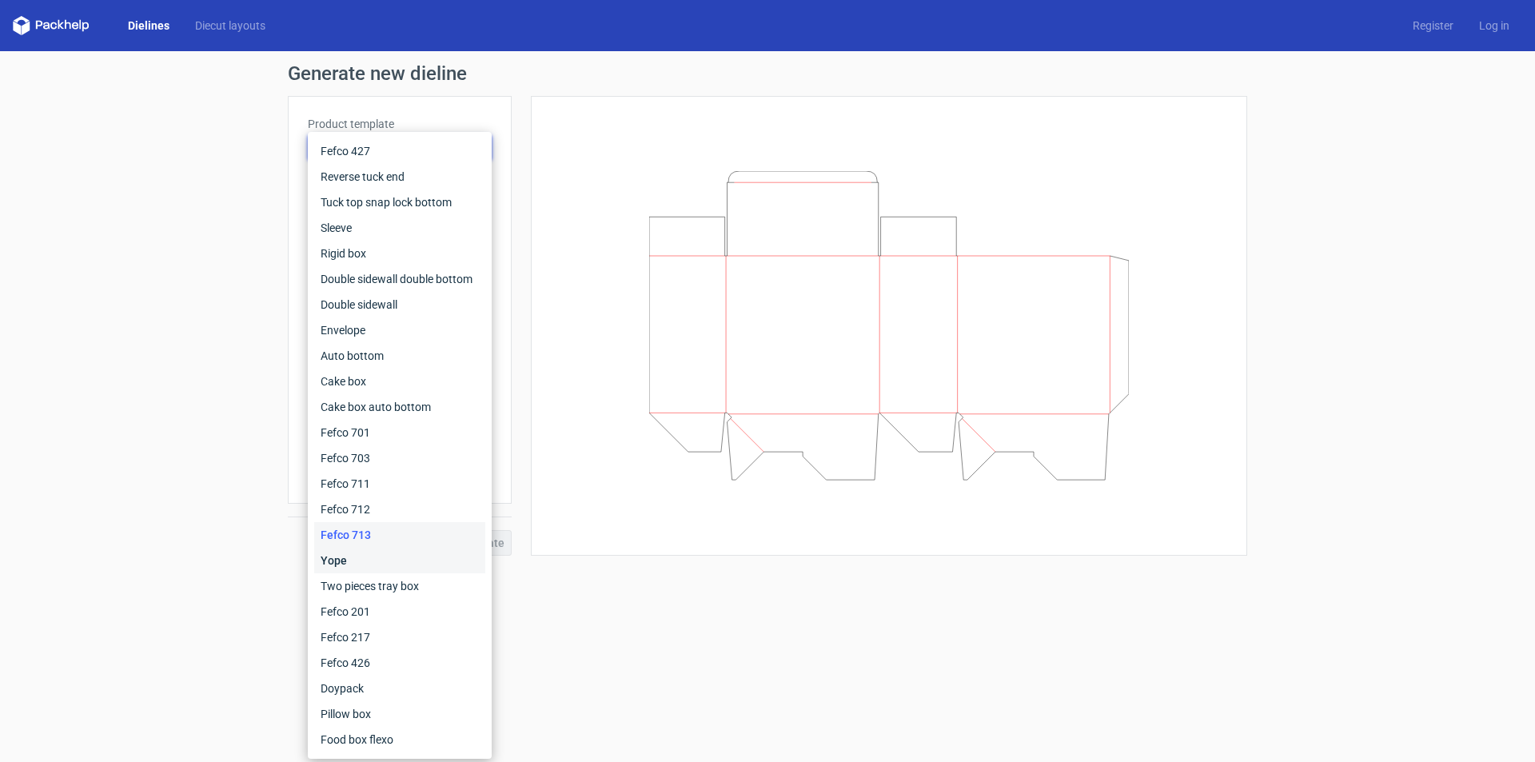
click at [361, 555] on div "Yope" at bounding box center [399, 561] width 171 height 26
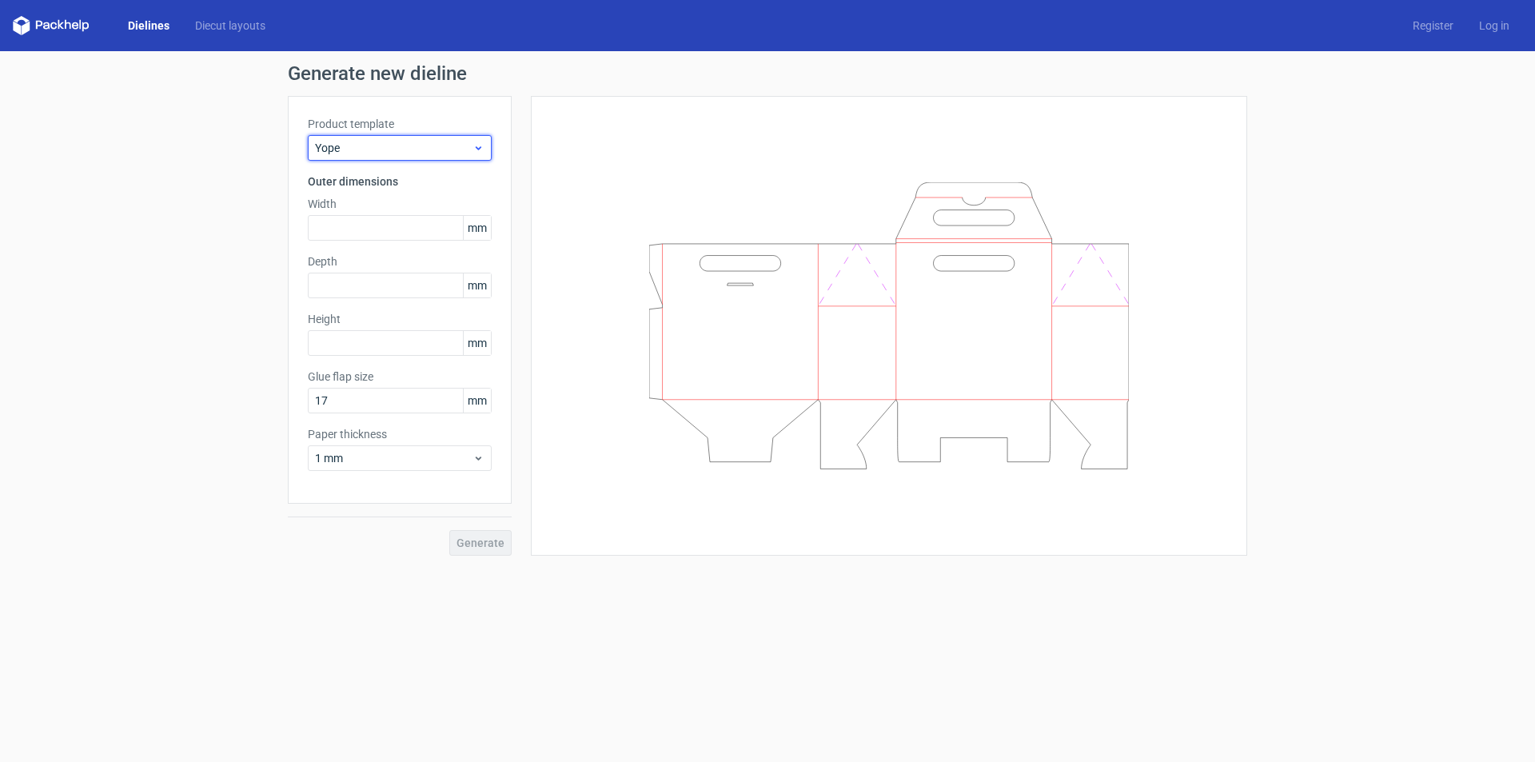
click at [454, 154] on span "Yope" at bounding box center [393, 148] width 157 height 16
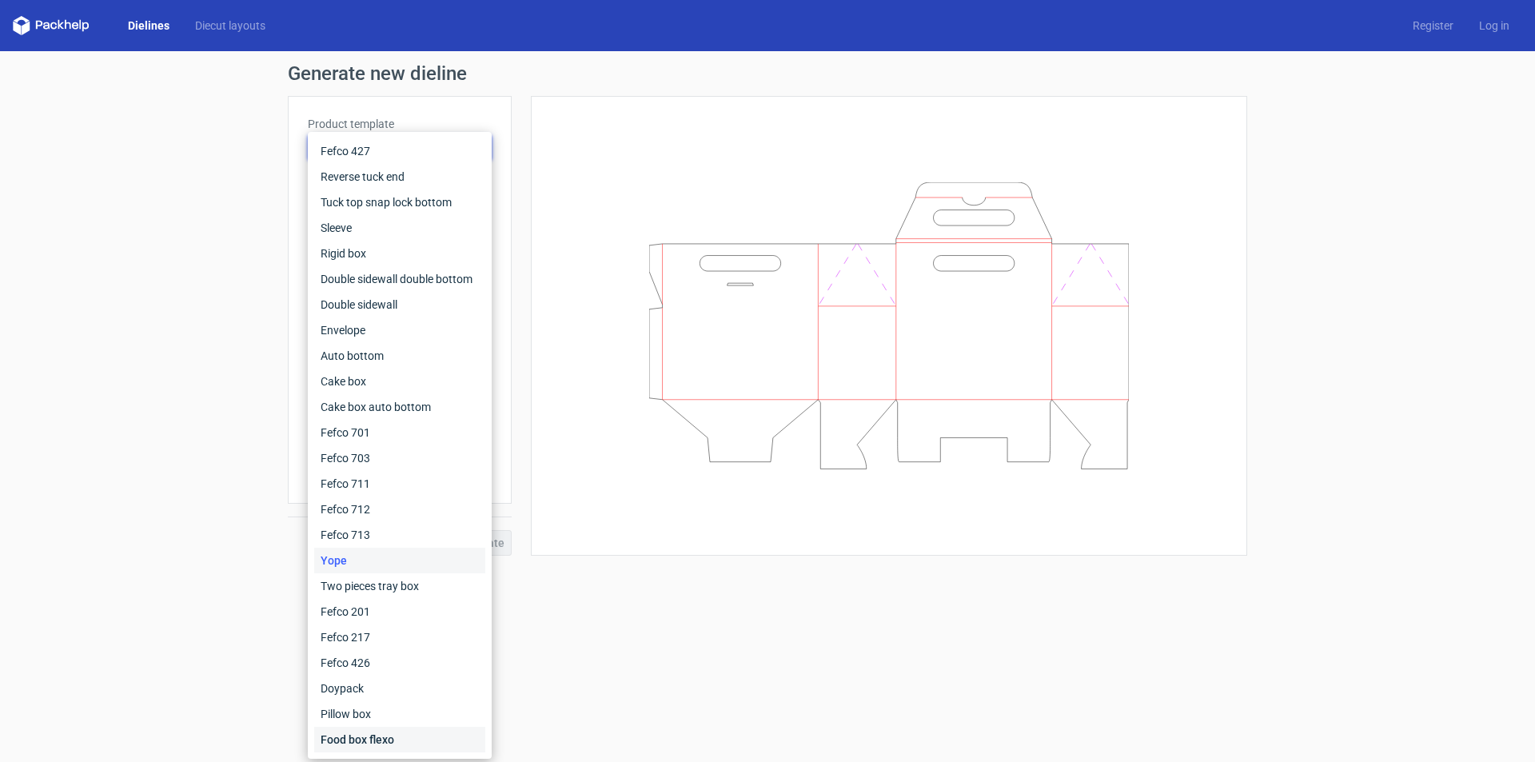
click at [384, 743] on div "Food box flexo" at bounding box center [399, 740] width 171 height 26
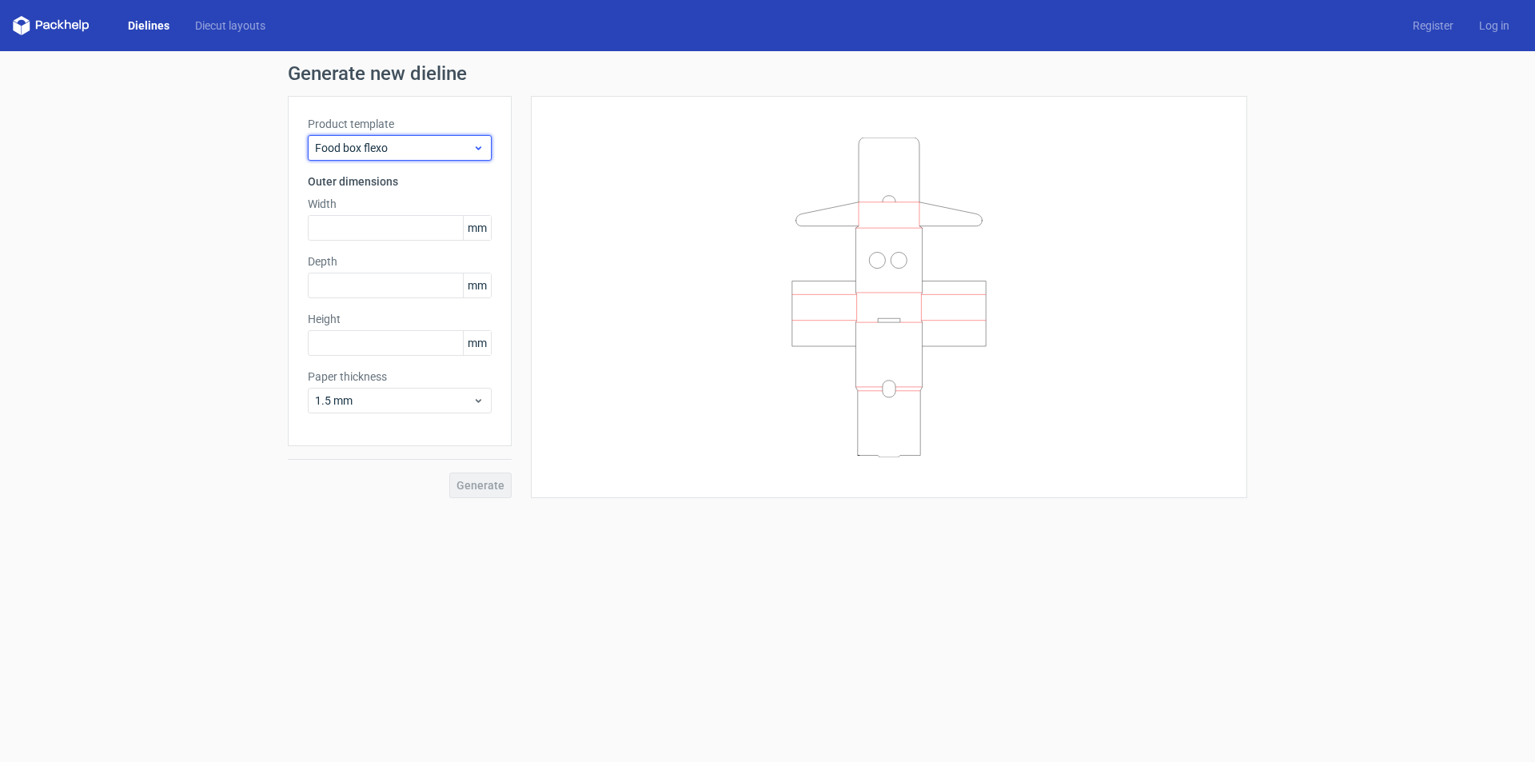
click at [455, 151] on span "Food box flexo" at bounding box center [393, 148] width 157 height 16
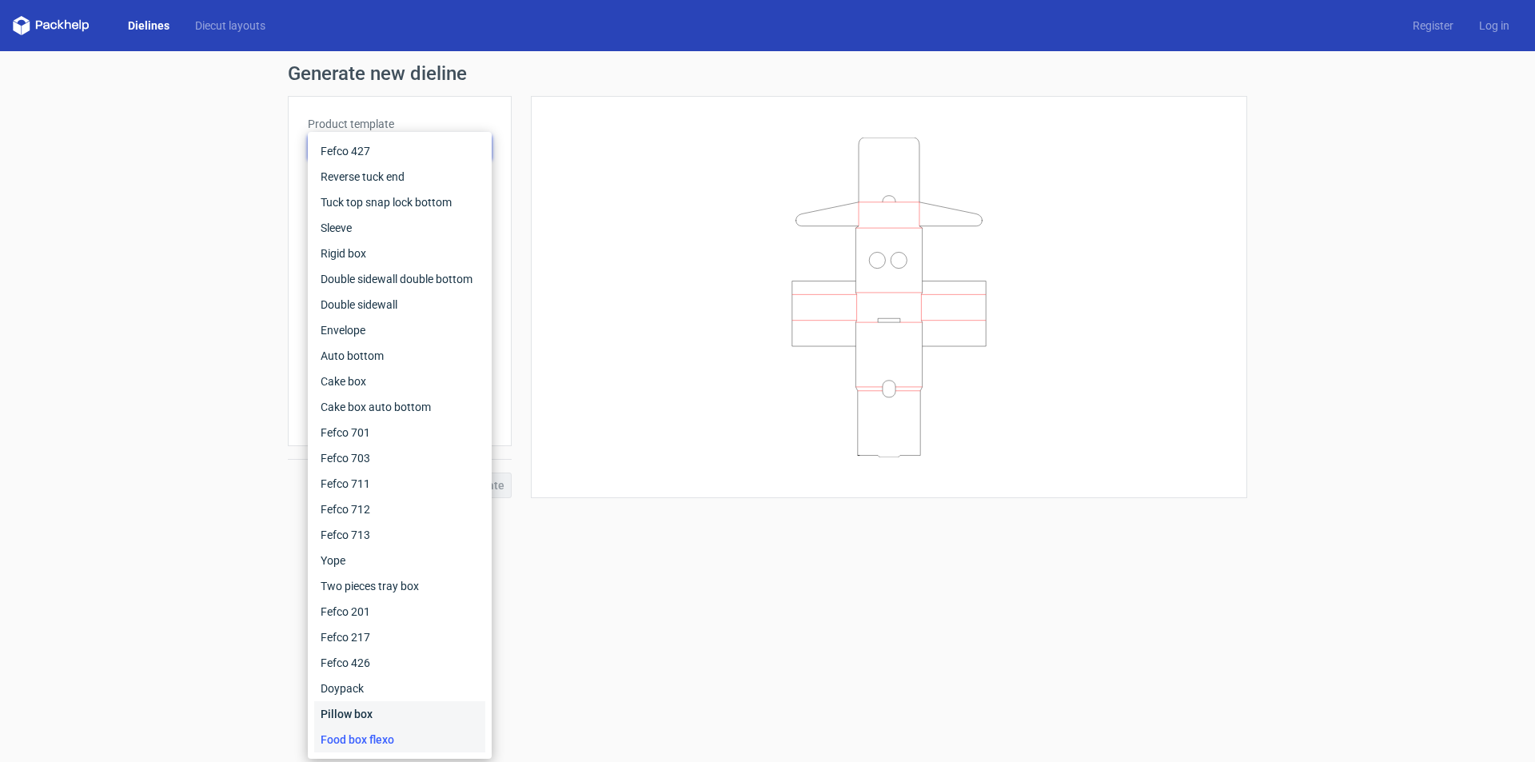
click at [366, 709] on div "Pillow box" at bounding box center [399, 714] width 171 height 26
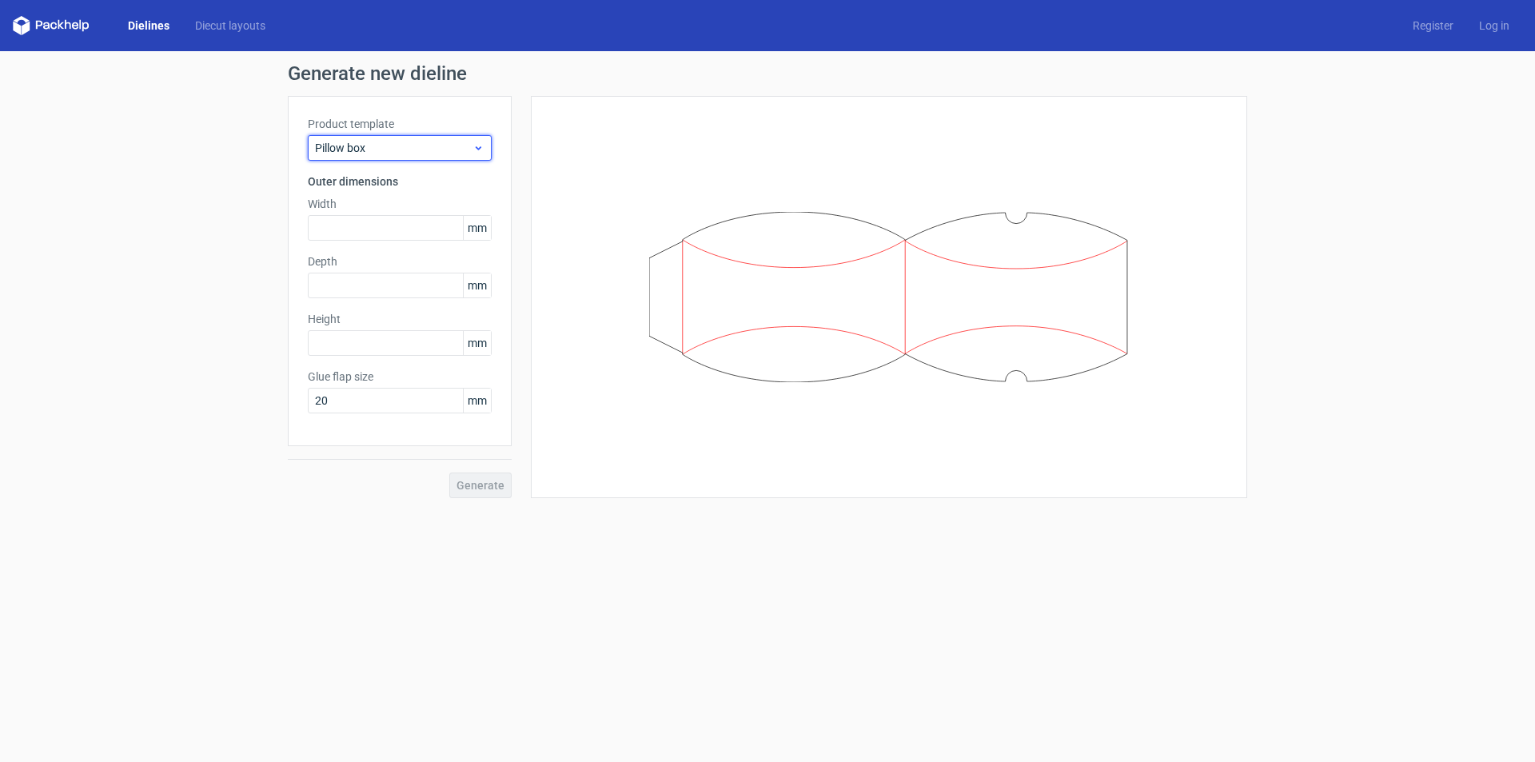
click at [442, 149] on span "Pillow box" at bounding box center [393, 148] width 157 height 16
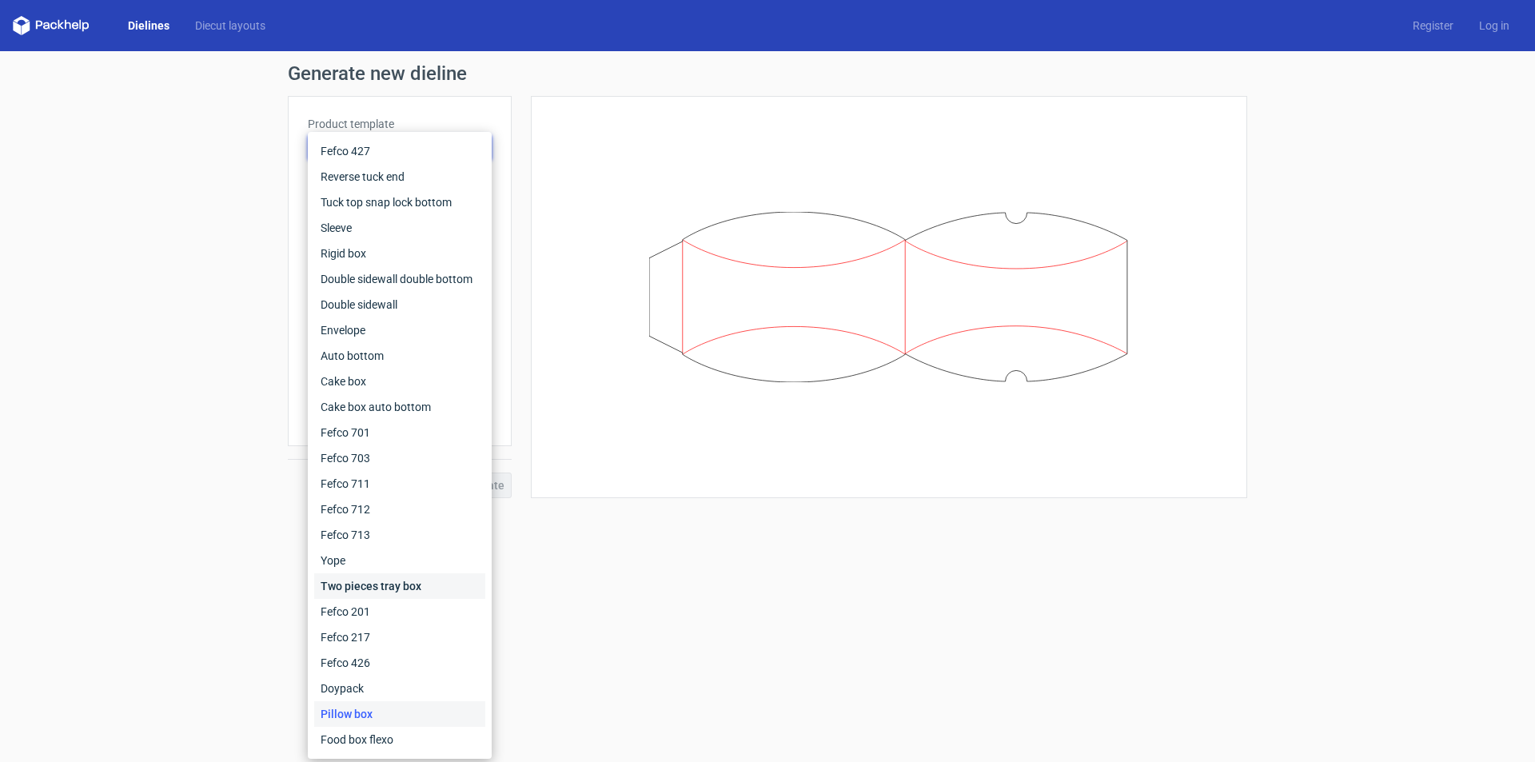
click at [392, 592] on div "Two pieces tray box" at bounding box center [399, 586] width 171 height 26
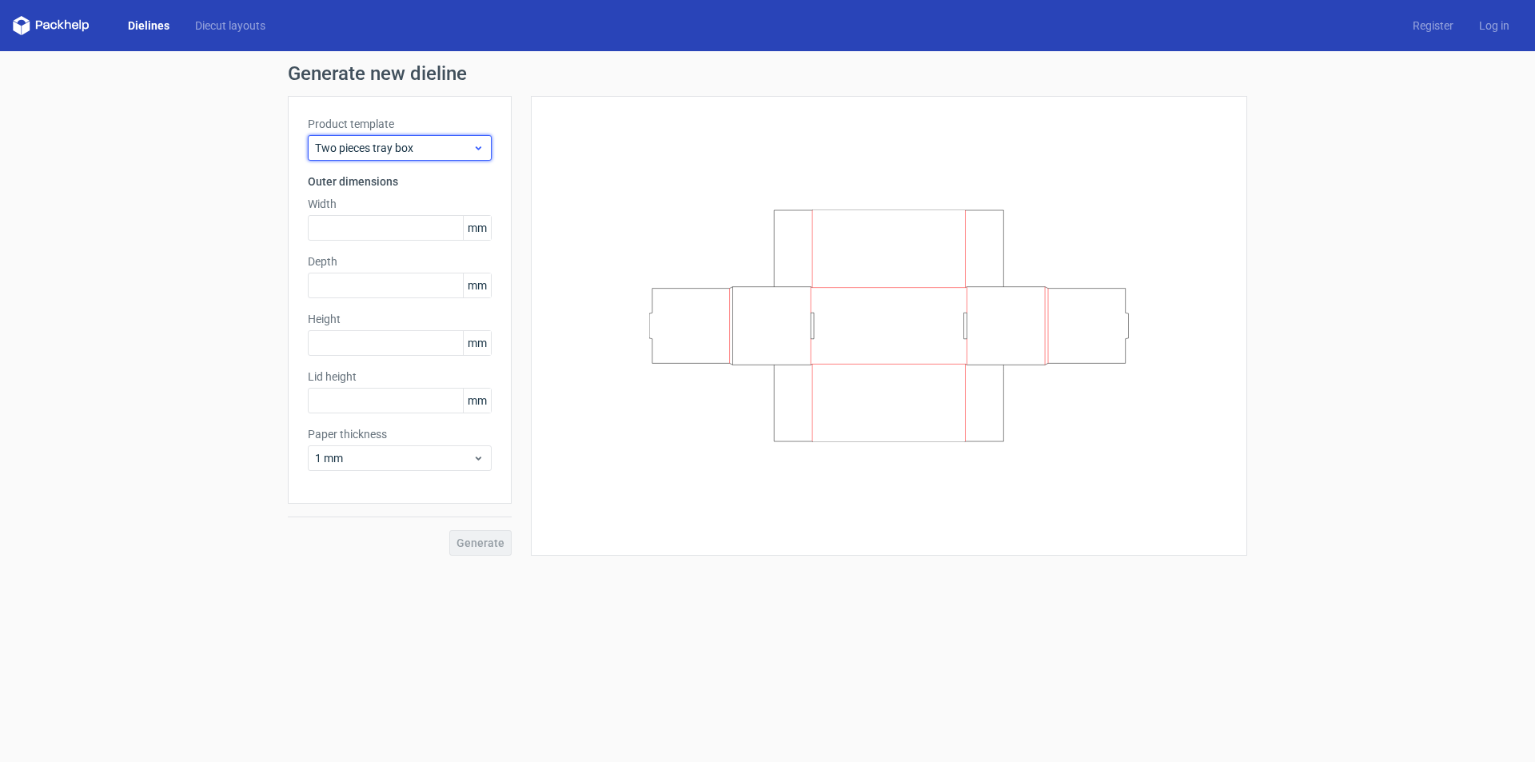
click at [440, 141] on span "Two pieces tray box" at bounding box center [393, 148] width 157 height 16
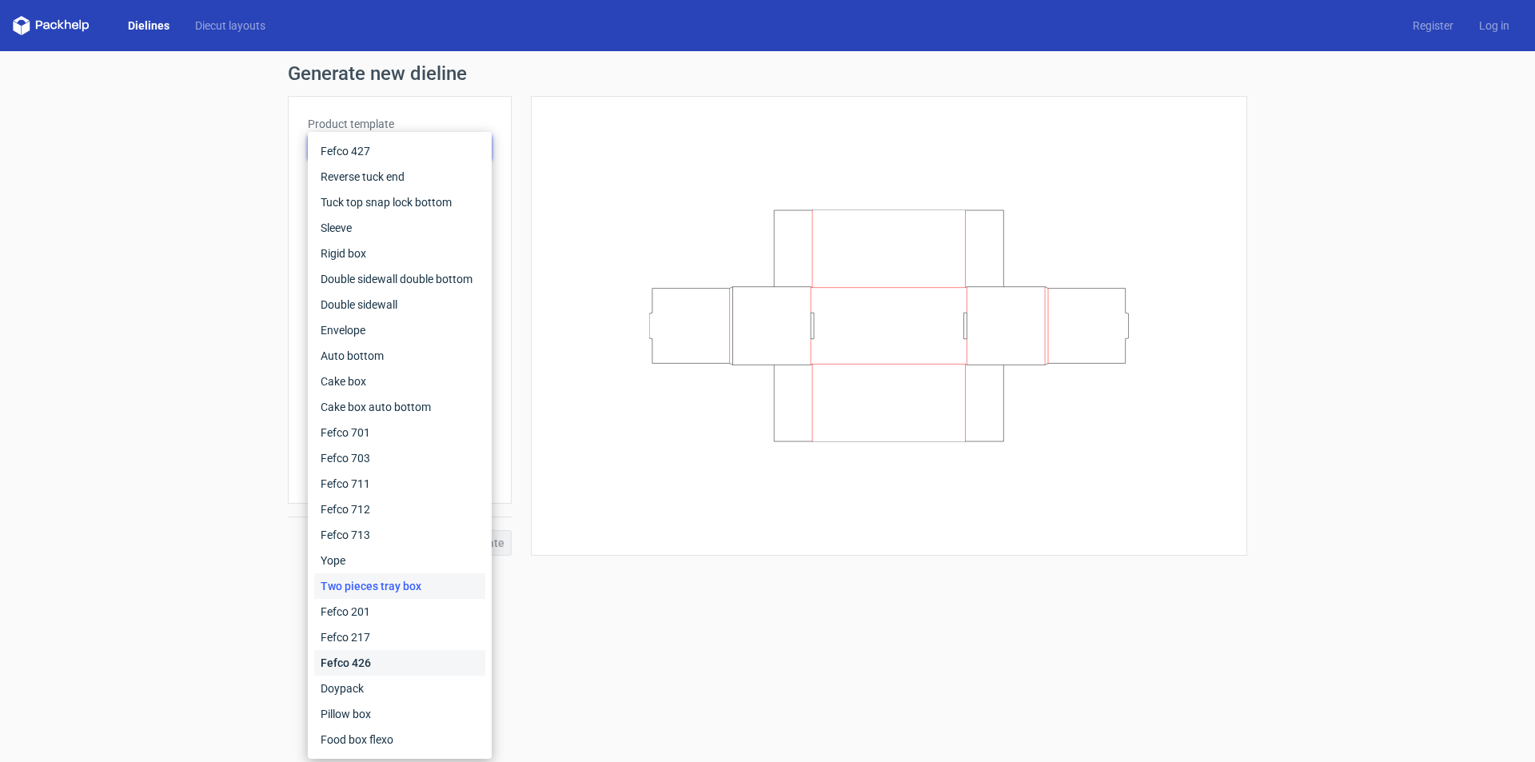
click at [376, 667] on div "Fefco 426" at bounding box center [399, 663] width 171 height 26
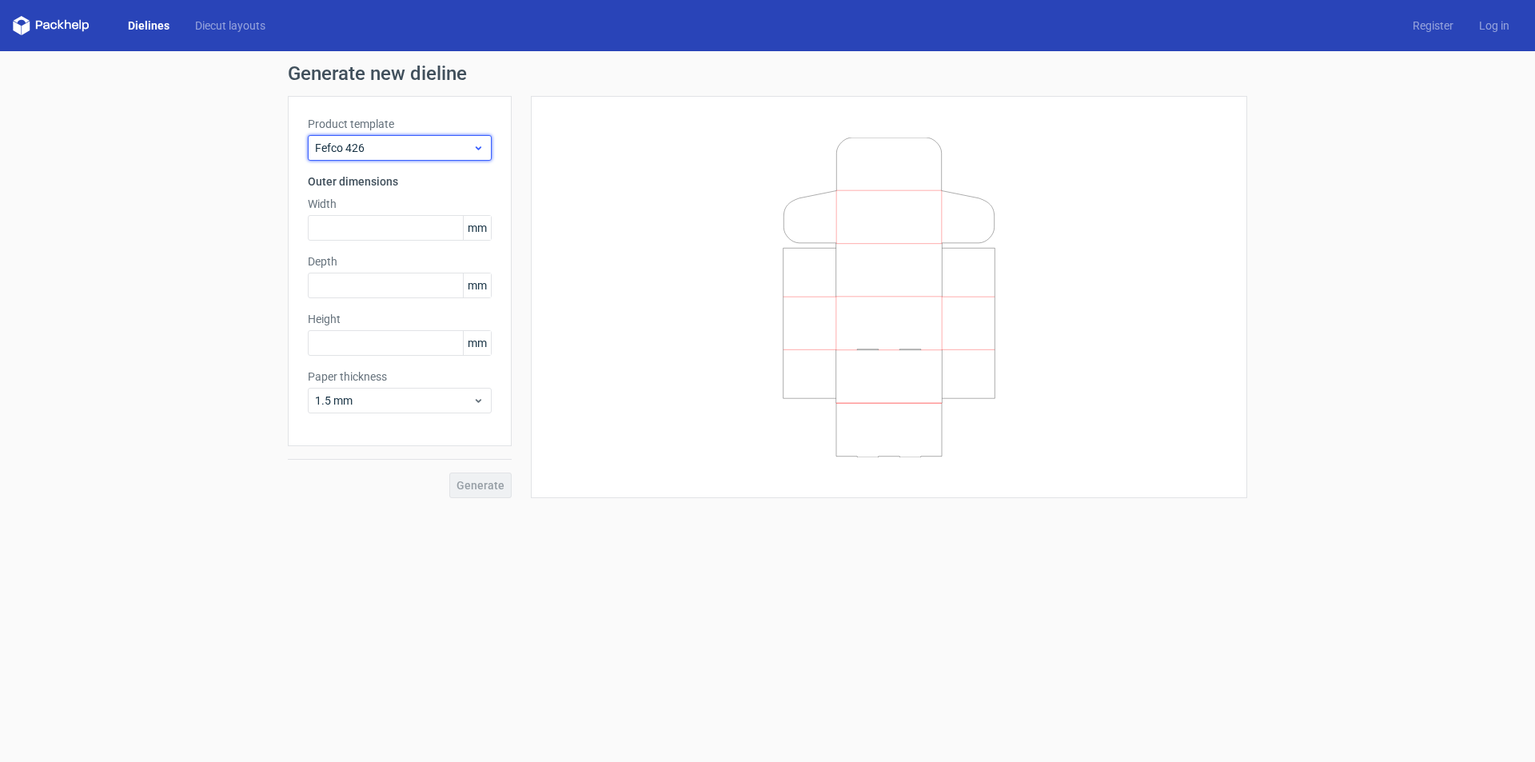
click at [449, 147] on span "Fefco 426" at bounding box center [393, 148] width 157 height 16
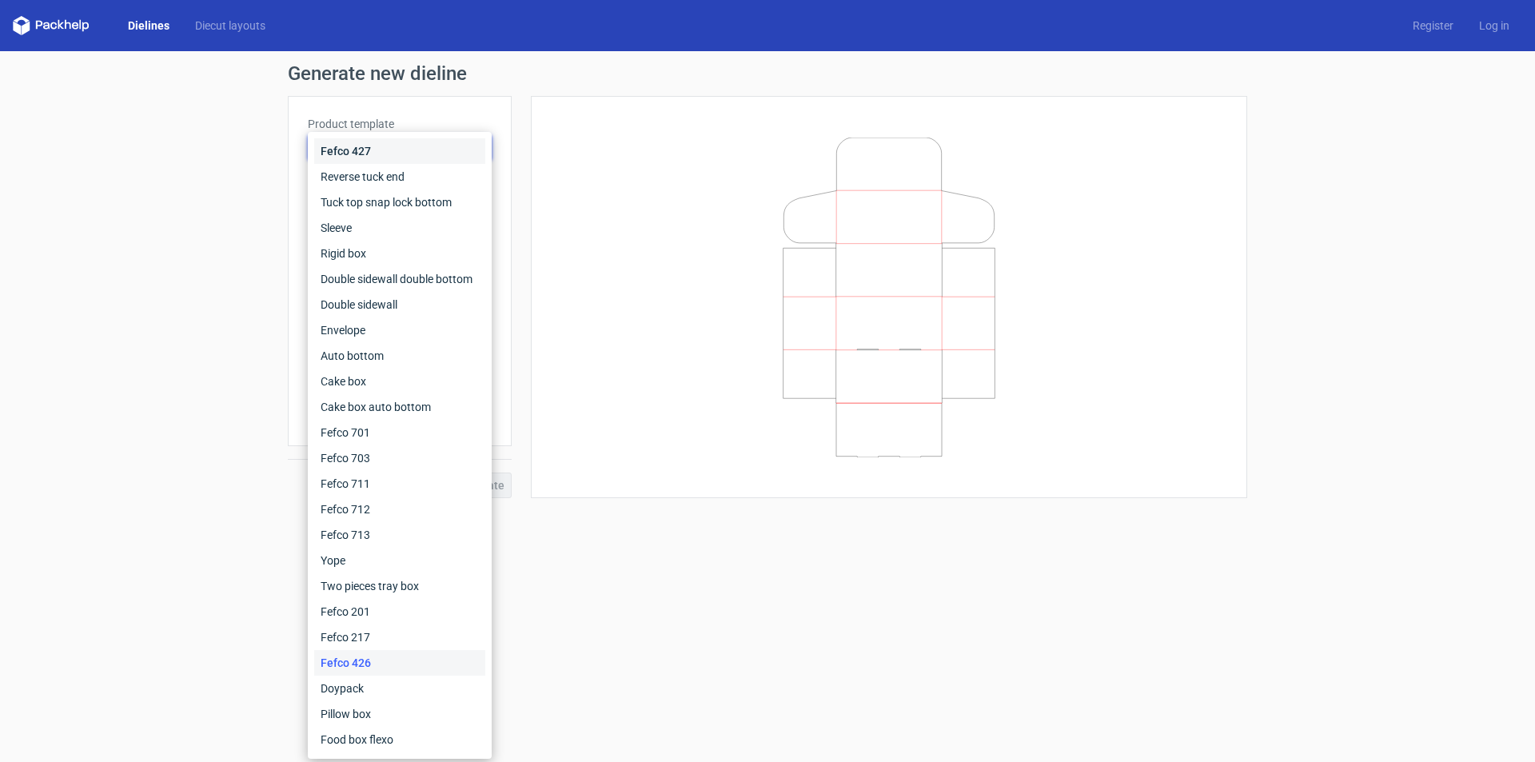
click at [366, 153] on div "Fefco 427" at bounding box center [399, 151] width 171 height 26
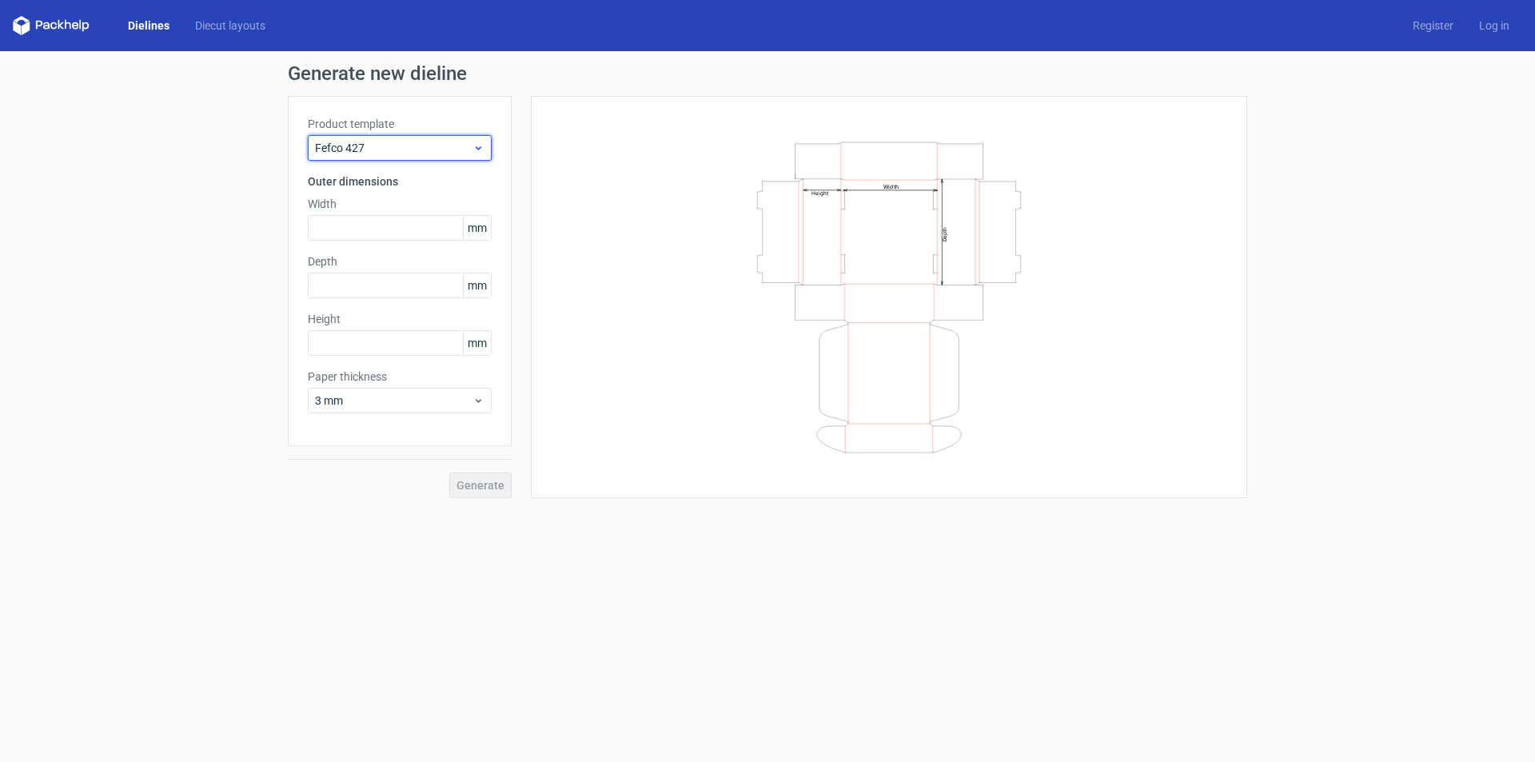
click at [386, 141] on span "Fefco 427" at bounding box center [393, 148] width 157 height 16
